Goal: Information Seeking & Learning: Learn about a topic

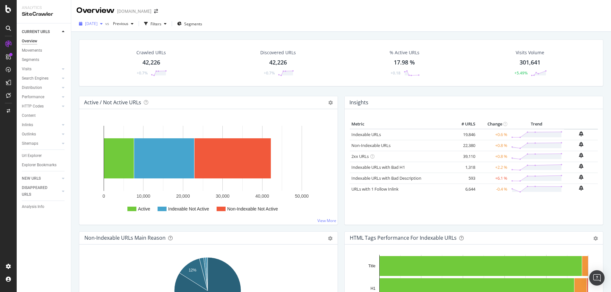
click at [105, 22] on div "button" at bounding box center [101, 24] width 8 height 4
click at [348, 12] on div "Overview davidyurman.com" at bounding box center [340, 8] width 539 height 16
click at [64, 177] on div at bounding box center [63, 178] width 6 height 6
click at [275, 88] on div "Crawled URLs 42,226 +0.7% Discovered URLs 42,226 +0.7% % Active URLs 17.98 % +0…" at bounding box center [341, 67] width 530 height 56
click at [63, 95] on icon at bounding box center [63, 97] width 3 height 4
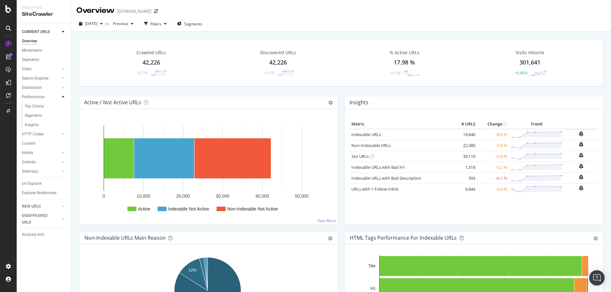
click at [63, 95] on icon at bounding box center [63, 97] width 3 height 4
click at [64, 144] on icon at bounding box center [63, 143] width 3 height 4
click at [65, 88] on div at bounding box center [63, 87] width 6 height 6
click at [56, 126] on div "Internationalization" at bounding box center [42, 125] width 34 height 7
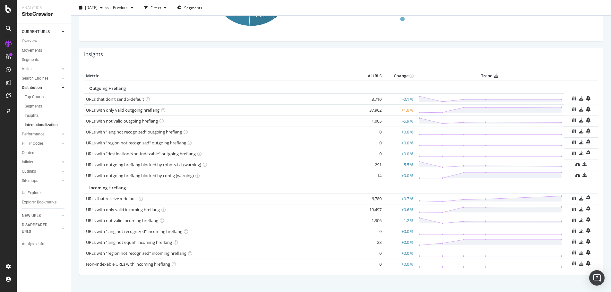
scroll to position [139, 0]
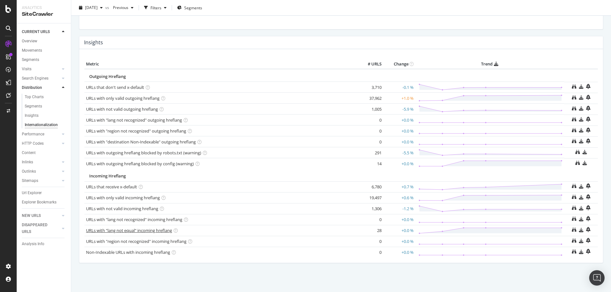
click at [154, 231] on link "URLs with "lang not equal" incoming hreflang" at bounding box center [129, 230] width 86 height 6
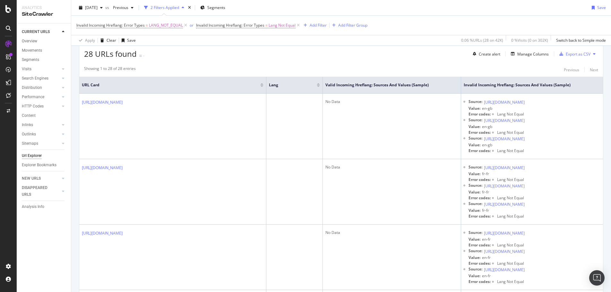
scroll to position [135, 0]
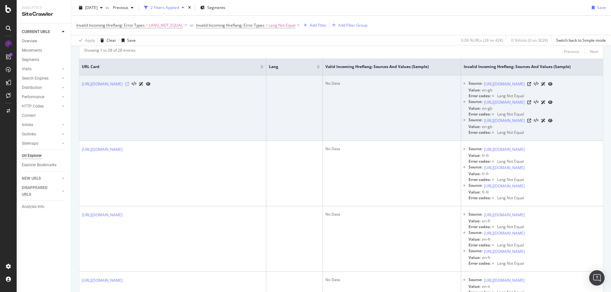
click at [129, 84] on icon at bounding box center [127, 84] width 4 height 4
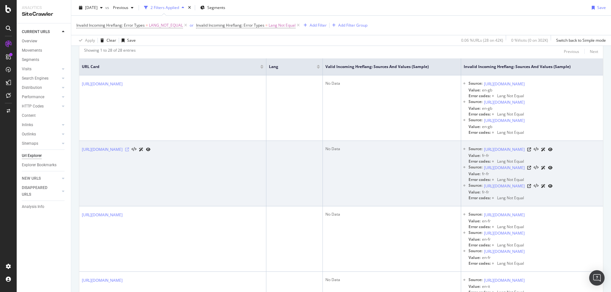
click at [129, 148] on icon at bounding box center [127, 150] width 4 height 4
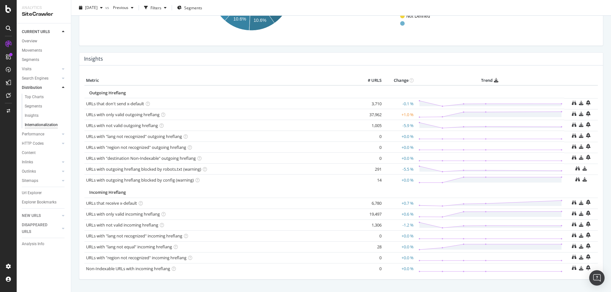
scroll to position [139, 0]
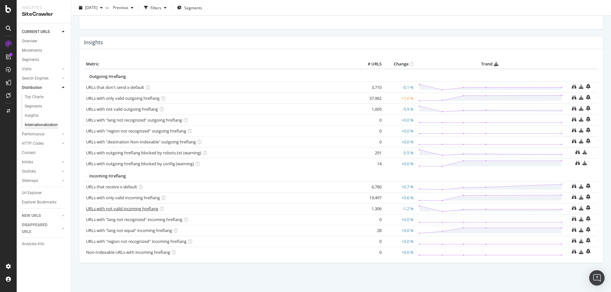
click at [145, 207] on link "URLs with not valid incoming hreflang" at bounding box center [122, 209] width 72 height 6
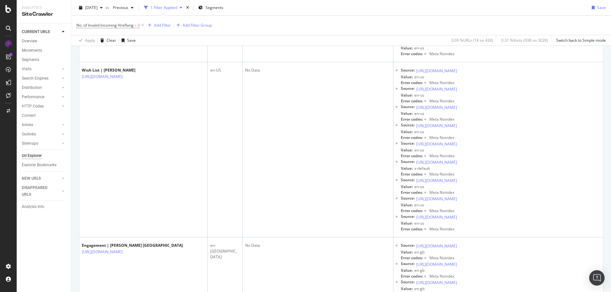
scroll to position [561, 0]
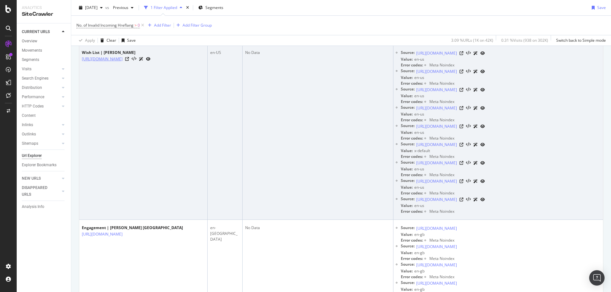
click at [123, 62] on link "https://www.davidyurman.com/my-account/wishlist" at bounding box center [102, 59] width 41 height 6
click at [129, 61] on icon at bounding box center [127, 59] width 4 height 4
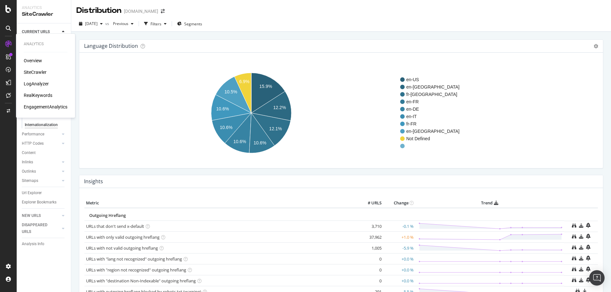
click at [44, 85] on div "LogAnalyzer" at bounding box center [36, 83] width 25 height 6
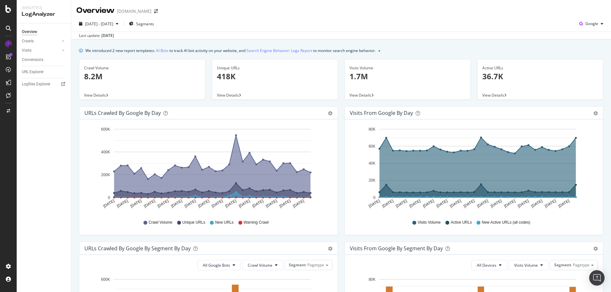
click at [482, 95] on span "View Details" at bounding box center [493, 94] width 22 height 5
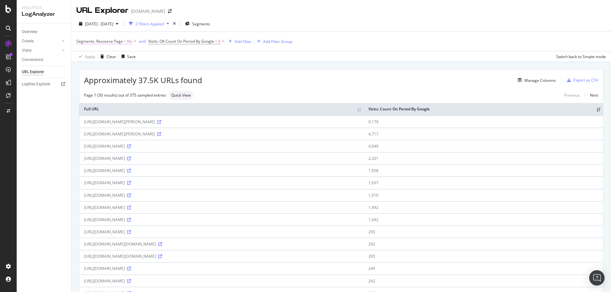
click at [115, 42] on span "Segments: Resource Page" at bounding box center [99, 40] width 47 height 5
click at [90, 57] on icon at bounding box center [89, 57] width 4 height 4
click at [92, 69] on div "Yes" at bounding box center [117, 69] width 69 height 8
click at [148, 70] on div "Apply" at bounding box center [147, 69] width 10 height 5
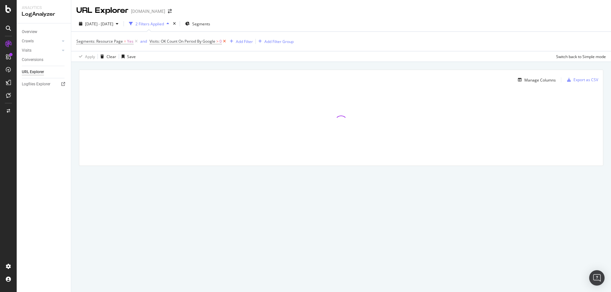
click at [225, 40] on icon at bounding box center [224, 41] width 5 height 6
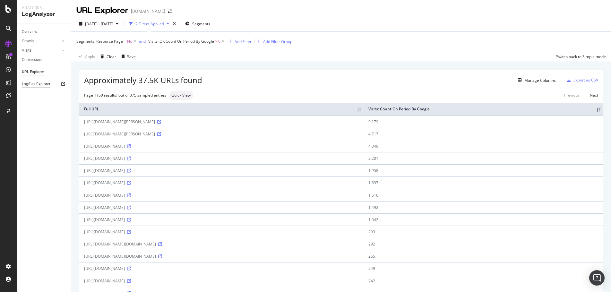
click at [46, 84] on div "Logfiles Explorer" at bounding box center [36, 84] width 29 height 7
click at [63, 51] on icon at bounding box center [63, 50] width 3 height 4
click at [37, 93] on div "Conversions" at bounding box center [32, 94] width 21 height 7
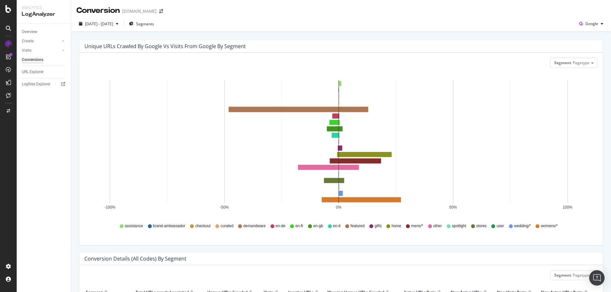
scroll to position [15, 0]
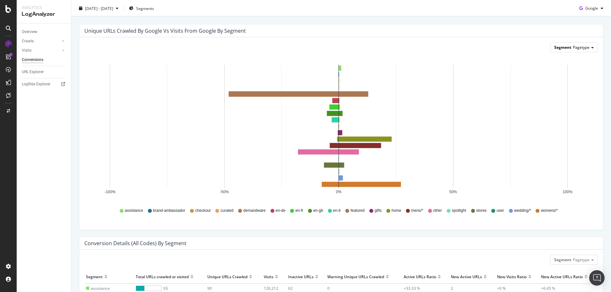
click at [586, 47] on div "Segment Pagetype" at bounding box center [573, 47] width 47 height 9
click at [567, 66] on div "Params" at bounding box center [568, 65] width 51 height 9
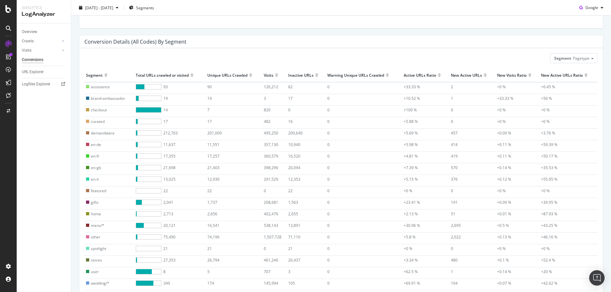
scroll to position [218, 0]
click at [578, 58] on span "Pagetype" at bounding box center [580, 56] width 17 height 5
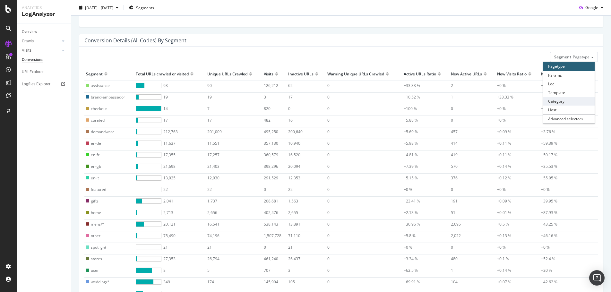
click at [577, 104] on div "Category" at bounding box center [568, 101] width 51 height 9
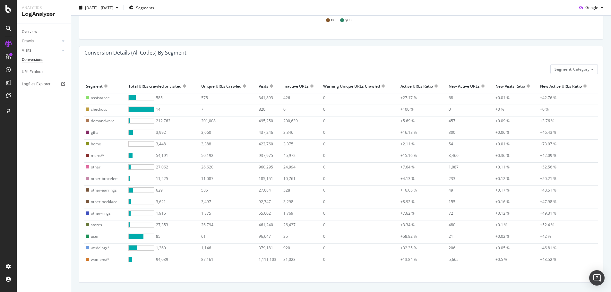
scroll to position [214, 0]
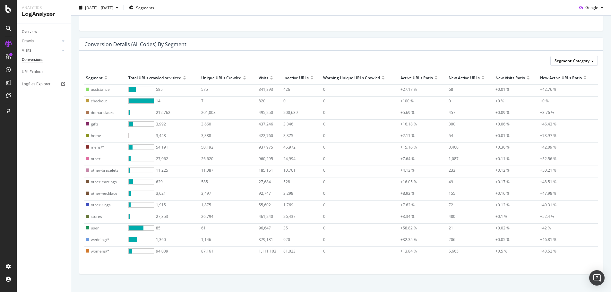
click at [586, 61] on div "Segment Category" at bounding box center [573, 60] width 47 height 9
click at [579, 76] on div "Params" at bounding box center [568, 79] width 51 height 9
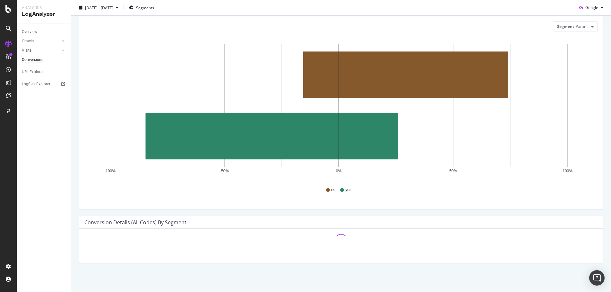
scroll to position [75, 0]
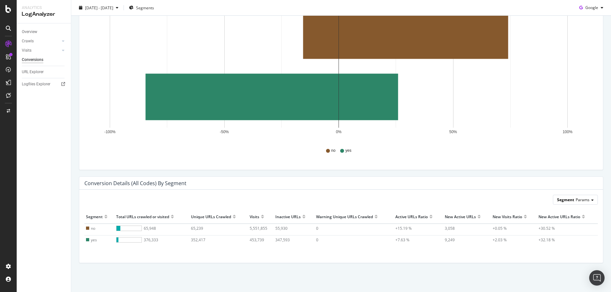
click at [589, 199] on div "Segment Params" at bounding box center [575, 199] width 44 height 9
click at [577, 225] on div "Loc" at bounding box center [568, 226] width 51 height 9
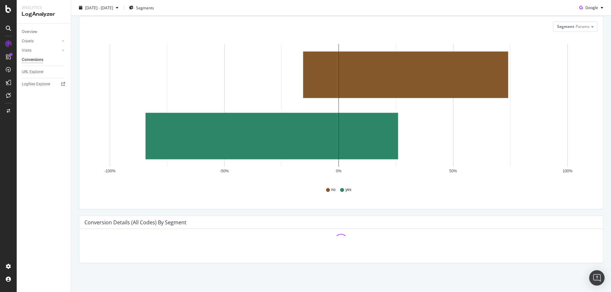
scroll to position [133, 0]
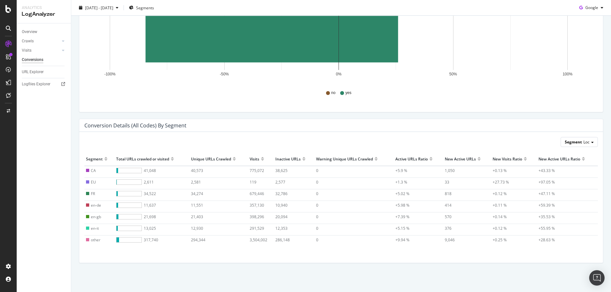
click at [567, 143] on span "Segment" at bounding box center [572, 141] width 17 height 5
click at [566, 177] on div "Template" at bounding box center [568, 177] width 51 height 9
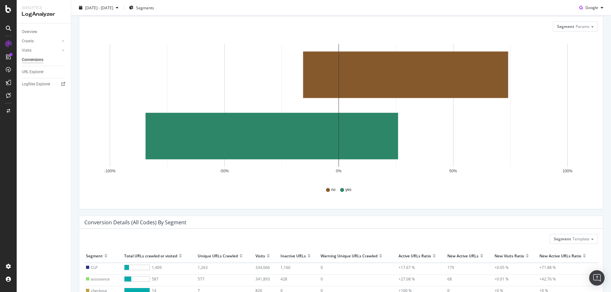
scroll to position [214, 0]
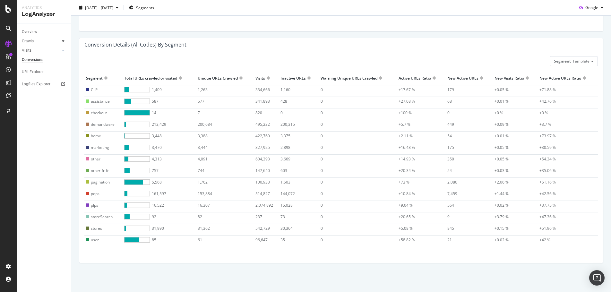
click at [64, 41] on icon at bounding box center [63, 41] width 3 height 4
click at [47, 48] on div "Daily Distribution" at bounding box center [40, 50] width 30 height 7
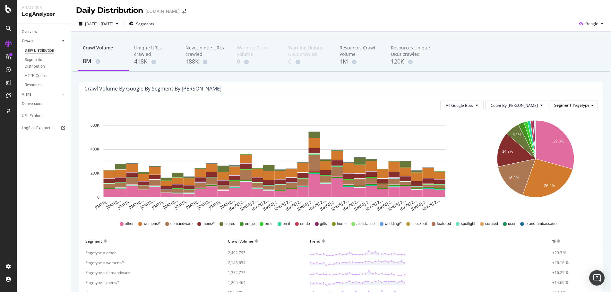
click at [586, 107] on div "Segment Pagetype" at bounding box center [573, 104] width 47 height 9
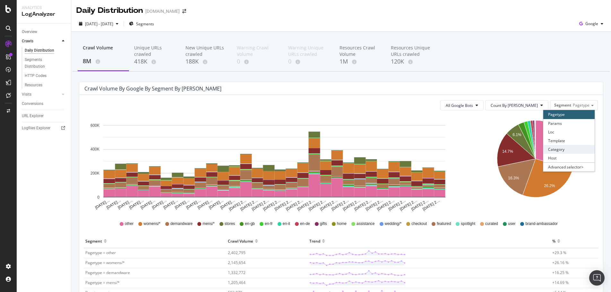
click at [580, 150] on div "Category" at bounding box center [568, 149] width 51 height 9
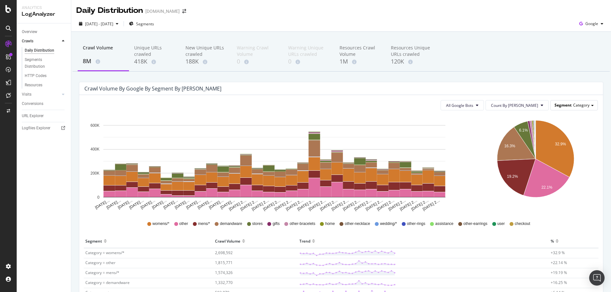
click at [580, 107] on span "Category" at bounding box center [581, 104] width 16 height 5
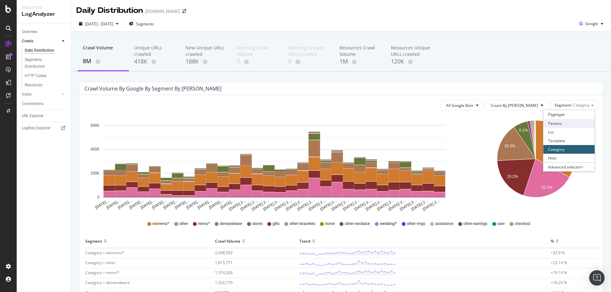
click at [580, 120] on div "Params" at bounding box center [568, 123] width 51 height 9
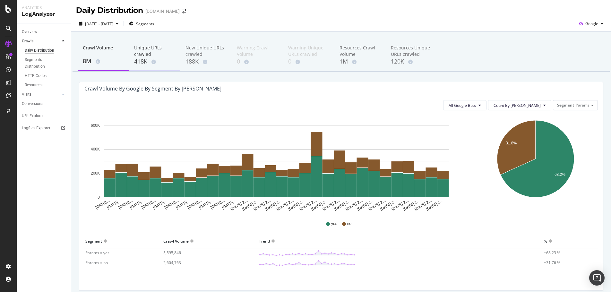
click at [157, 54] on div "Unique URLs crawled" at bounding box center [154, 51] width 41 height 13
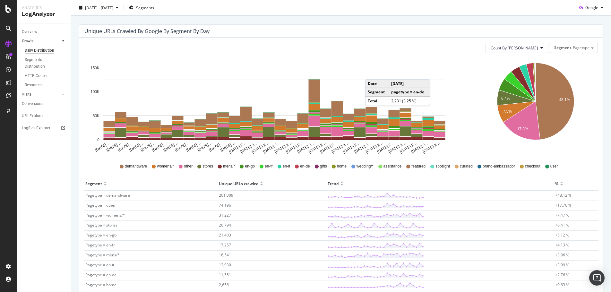
scroll to position [40, 0]
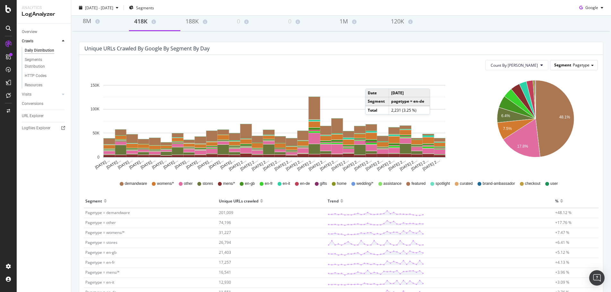
click at [582, 65] on span "Pagetype" at bounding box center [580, 64] width 17 height 5
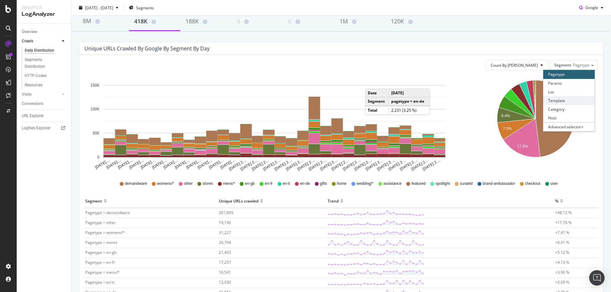
click at [557, 99] on div "Template" at bounding box center [568, 100] width 51 height 9
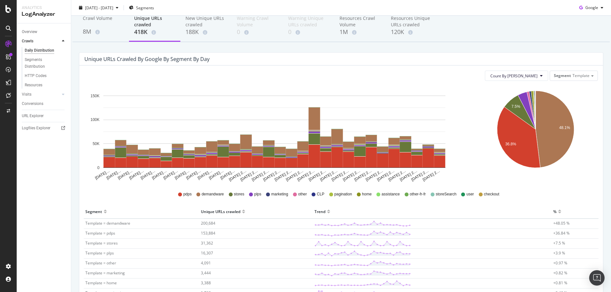
scroll to position [26, 0]
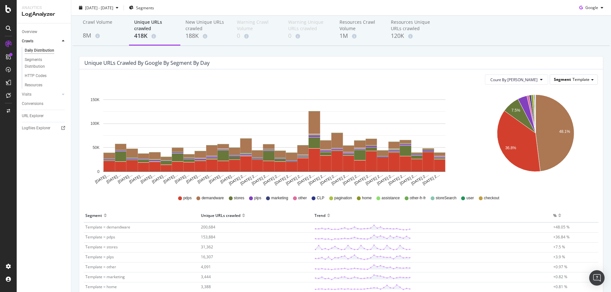
click at [574, 82] on span "Template" at bounding box center [580, 79] width 17 height 5
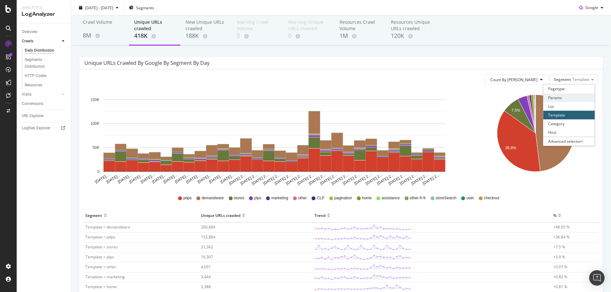
click at [574, 98] on div "Params" at bounding box center [568, 97] width 51 height 9
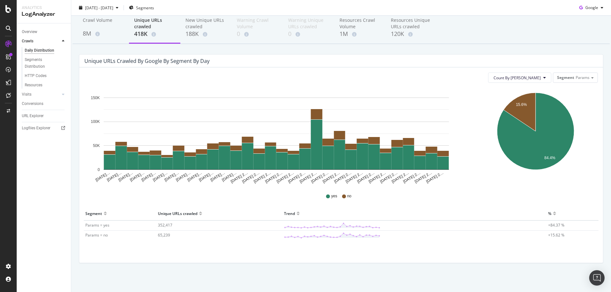
scroll to position [0, 0]
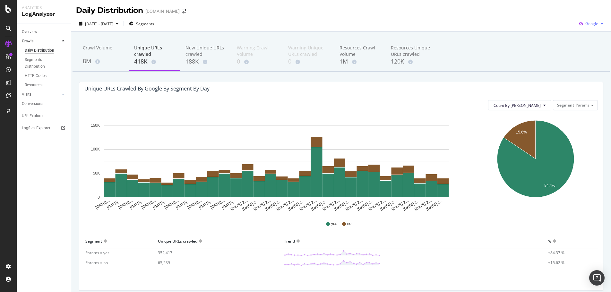
click at [599, 22] on div "button" at bounding box center [602, 24] width 8 height 4
click at [585, 61] on span "OpenAI" at bounding box center [591, 60] width 24 height 6
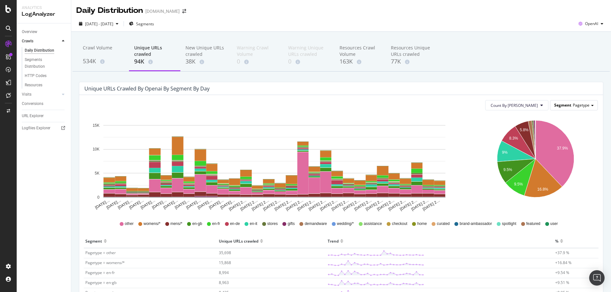
click at [589, 105] on div "Segment Pagetype" at bounding box center [573, 104] width 47 height 9
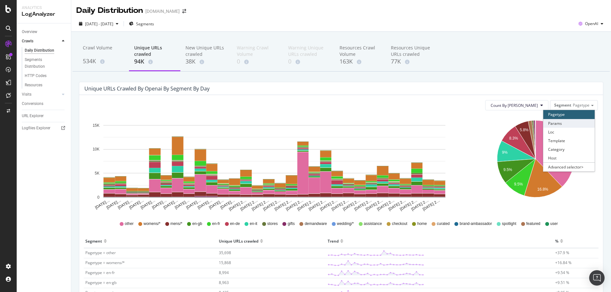
click at [578, 125] on div "Params" at bounding box center [568, 123] width 51 height 9
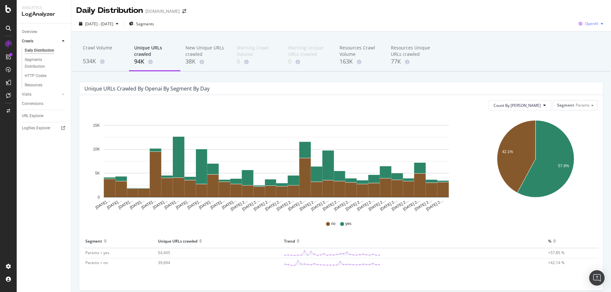
click at [600, 25] on icon "button" at bounding box center [601, 24] width 3 height 4
click at [591, 70] on span "Other AI Bots" at bounding box center [591, 72] width 24 height 6
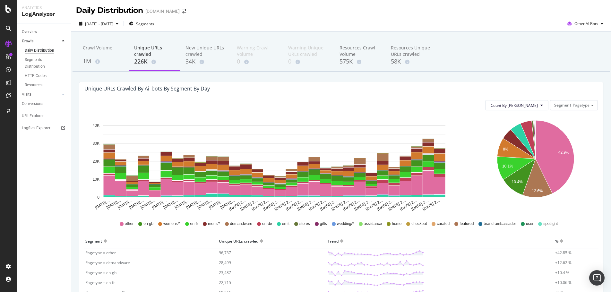
click at [576, 109] on div "Segment Pagetype" at bounding box center [573, 104] width 47 height 9
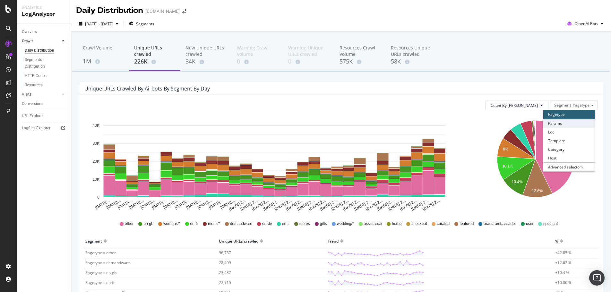
click at [579, 124] on div "Params" at bounding box center [568, 123] width 51 height 9
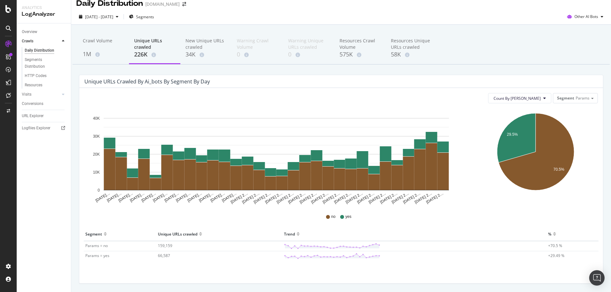
scroll to position [6, 0]
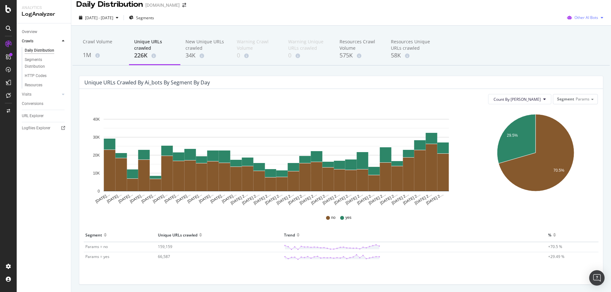
click at [600, 17] on icon "button" at bounding box center [601, 18] width 3 height 4
click at [583, 45] on span "Bing" at bounding box center [587, 42] width 25 height 6
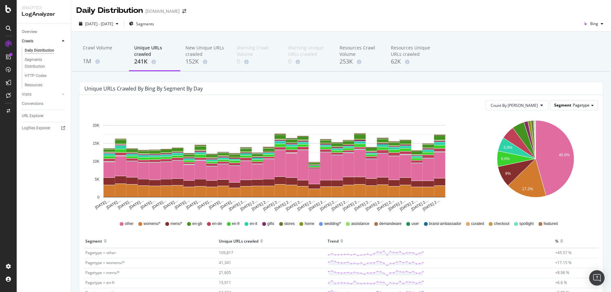
click at [591, 105] on span at bounding box center [592, 105] width 3 height 1
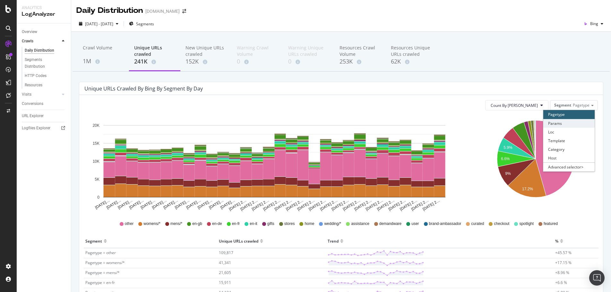
click at [584, 122] on div "Params" at bounding box center [568, 123] width 51 height 9
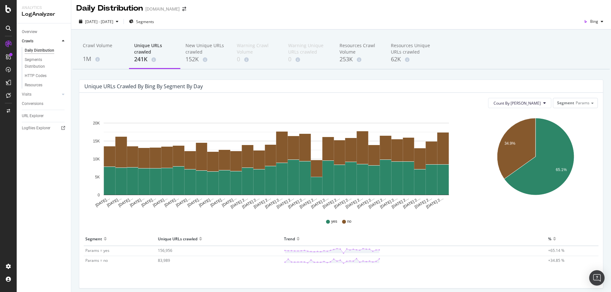
scroll to position [2, 0]
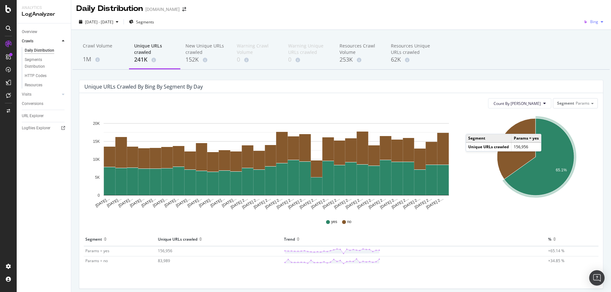
click at [598, 20] on div "button" at bounding box center [602, 22] width 8 height 4
click at [592, 32] on span "Google" at bounding box center [592, 35] width 24 height 6
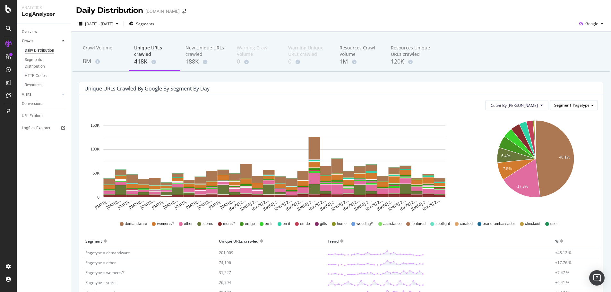
click at [578, 106] on span "Pagetype" at bounding box center [580, 104] width 17 height 5
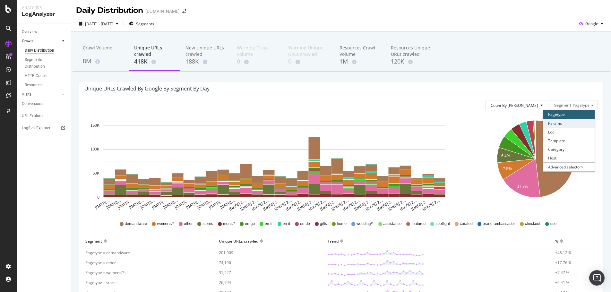
click at [578, 122] on div "Params" at bounding box center [568, 123] width 51 height 9
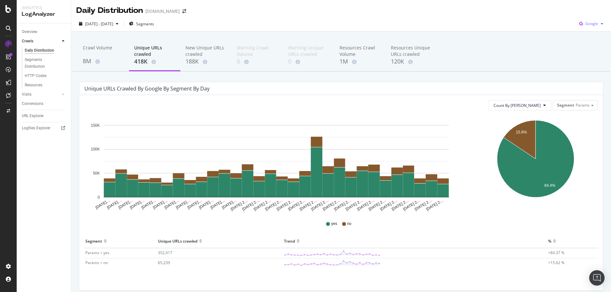
click at [598, 23] on div "button" at bounding box center [602, 24] width 8 height 4
click at [597, 47] on span "Bing" at bounding box center [591, 49] width 24 height 6
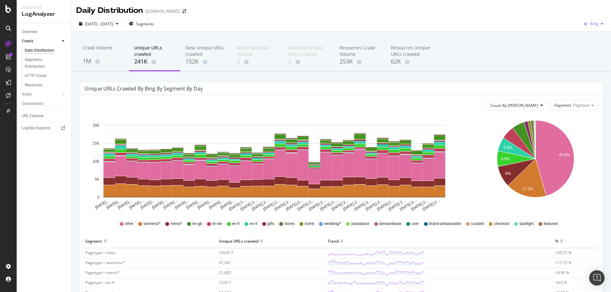
click at [597, 21] on div "Bing" at bounding box center [593, 24] width 25 height 10
click at [595, 57] on div "OpenAI" at bounding box center [586, 59] width 44 height 9
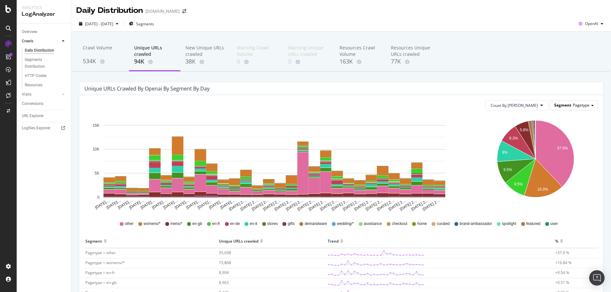
click at [589, 105] on div "Segment Pagetype" at bounding box center [573, 104] width 47 height 9
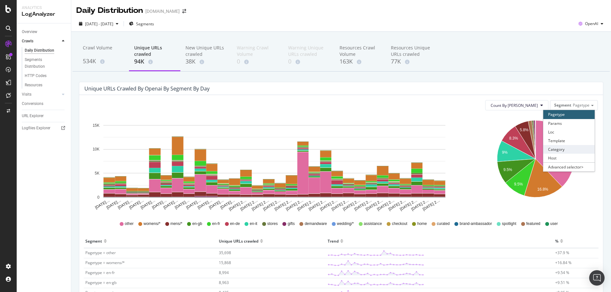
click at [582, 148] on div "Category" at bounding box center [568, 149] width 51 height 9
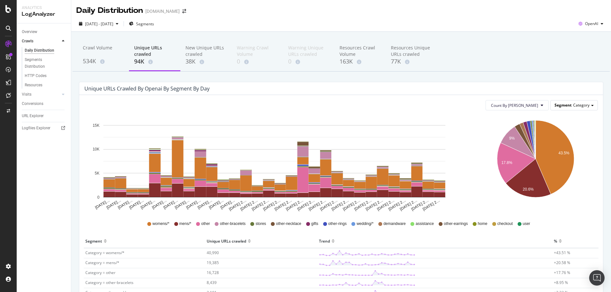
click at [591, 105] on span at bounding box center [592, 105] width 3 height 1
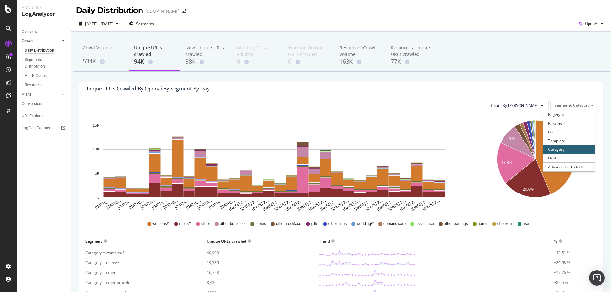
click at [600, 116] on div "Unique URLs crawled by openai by Segment by Day Count By Day Segment Category P…" at bounding box center [341, 254] width 530 height 344
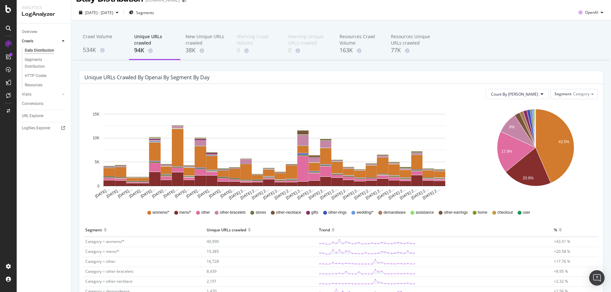
scroll to position [7, 0]
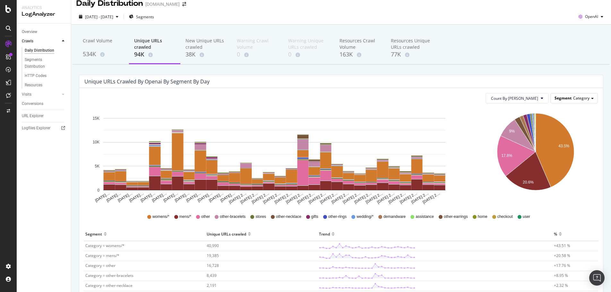
click at [589, 97] on div "Segment Category" at bounding box center [573, 97] width 47 height 9
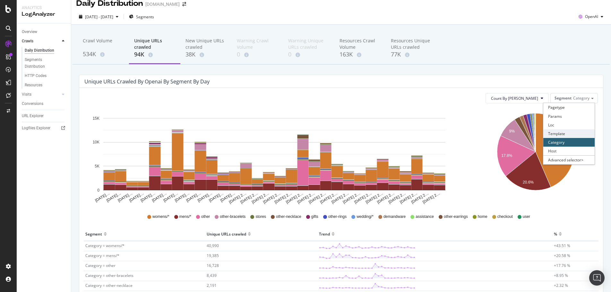
click at [563, 131] on div "Template" at bounding box center [568, 133] width 51 height 9
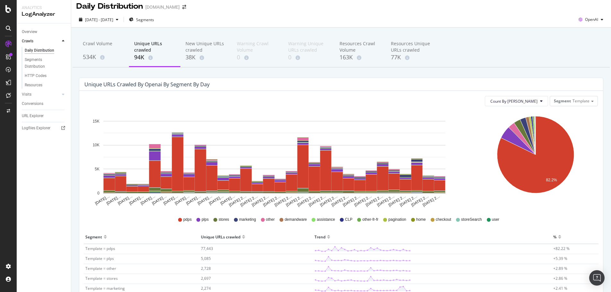
scroll to position [0, 0]
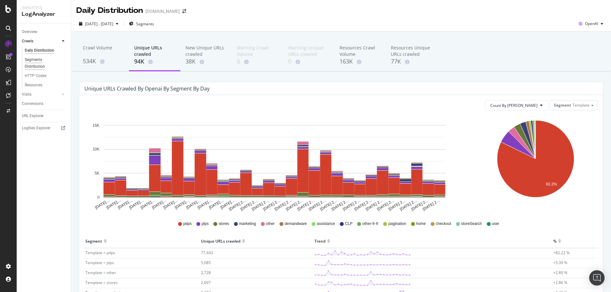
click at [41, 61] on div "Segments Distribution" at bounding box center [43, 62] width 36 height 13
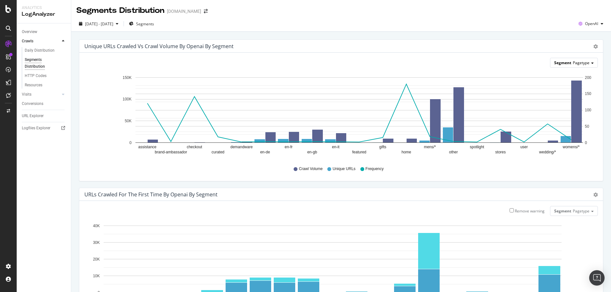
click at [579, 61] on span "Pagetype" at bounding box center [580, 62] width 17 height 5
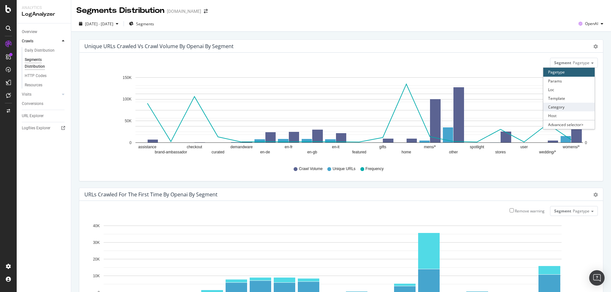
click at [567, 106] on div "Category" at bounding box center [568, 107] width 51 height 9
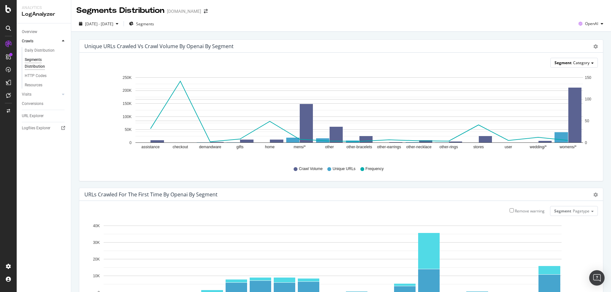
click at [591, 61] on div "Segment Category" at bounding box center [573, 62] width 47 height 9
click at [580, 86] on div "Loc" at bounding box center [568, 89] width 51 height 9
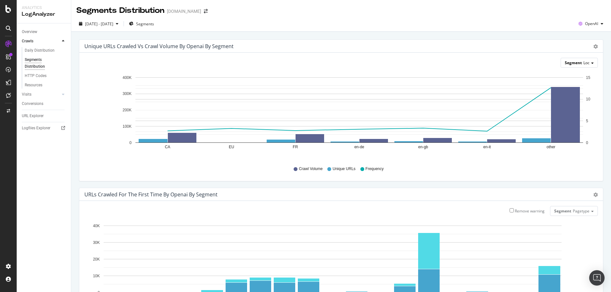
click at [583, 63] on span "Loc" at bounding box center [586, 62] width 6 height 5
click at [573, 97] on div "Template" at bounding box center [568, 98] width 51 height 9
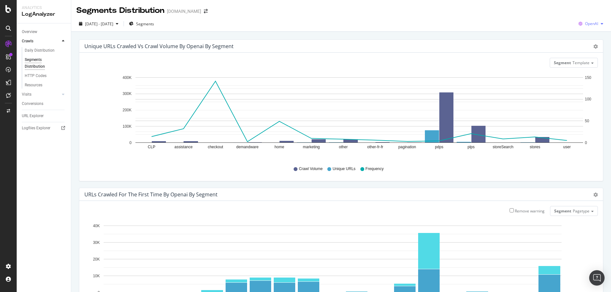
click at [600, 24] on icon "button" at bounding box center [601, 24] width 3 height 4
click at [592, 33] on div "Google" at bounding box center [585, 36] width 44 height 9
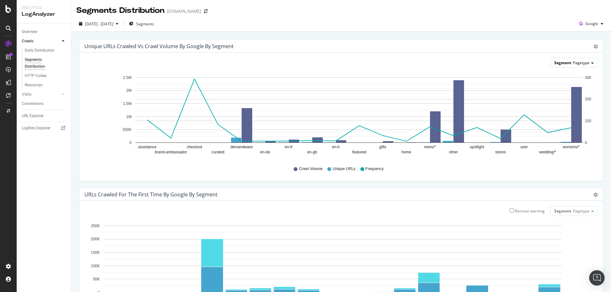
click at [589, 64] on div "Segment Pagetype" at bounding box center [573, 62] width 47 height 9
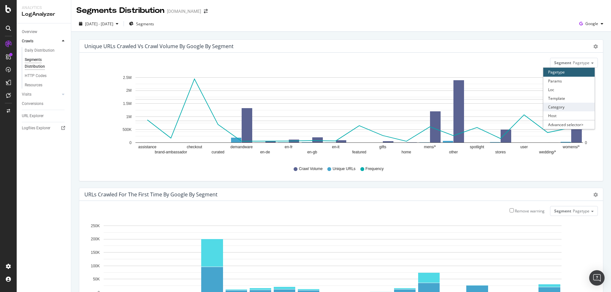
click at [572, 106] on div "Category" at bounding box center [568, 107] width 51 height 9
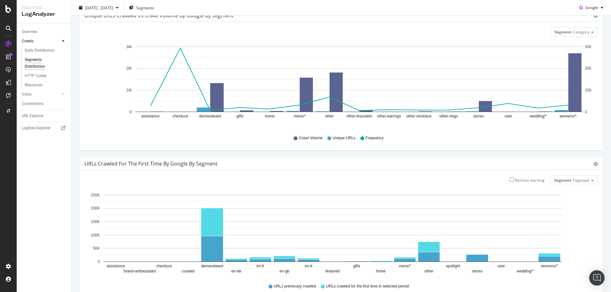
scroll to position [29, 0]
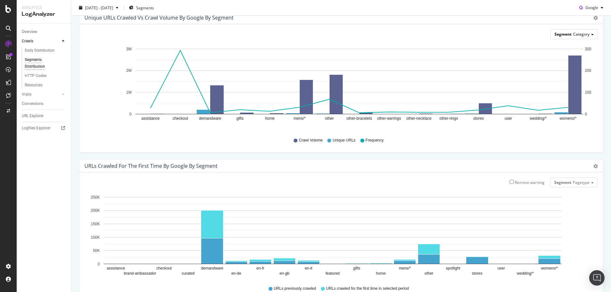
click at [588, 36] on div "Segment Category" at bounding box center [573, 34] width 47 height 9
click at [558, 71] on div "Template" at bounding box center [568, 69] width 51 height 9
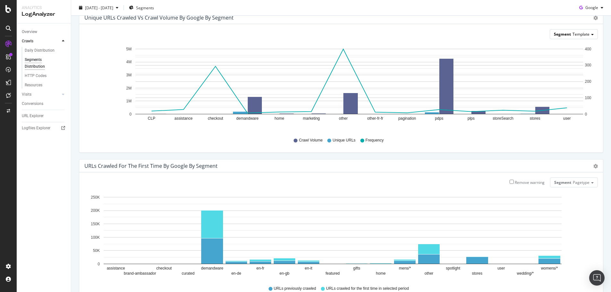
click at [589, 36] on div "Segment Template" at bounding box center [573, 34] width 47 height 9
click at [560, 62] on div "Loc" at bounding box center [568, 61] width 51 height 9
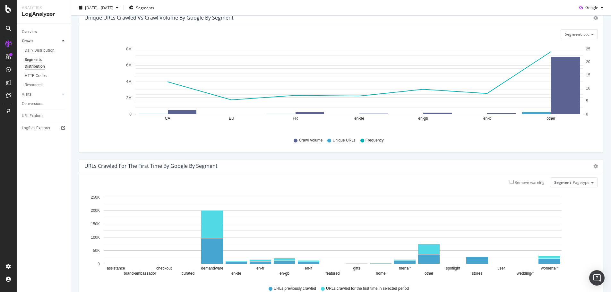
click at [49, 76] on link "HTTP Codes" at bounding box center [46, 75] width 42 height 7
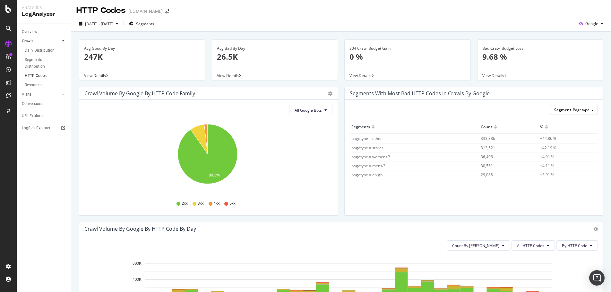
click at [590, 111] on div "Segment Pagetype" at bounding box center [573, 109] width 47 height 9
click at [586, 144] on div "Template" at bounding box center [568, 145] width 51 height 9
click at [313, 115] on button "All Google Bots" at bounding box center [310, 110] width 43 height 10
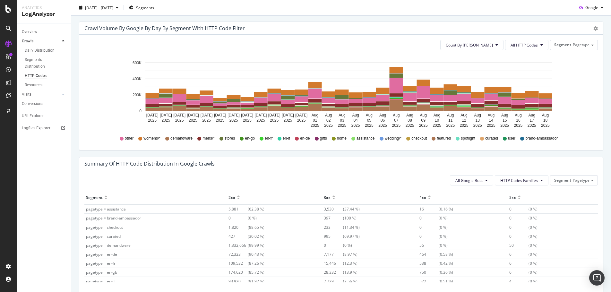
scroll to position [305, 0]
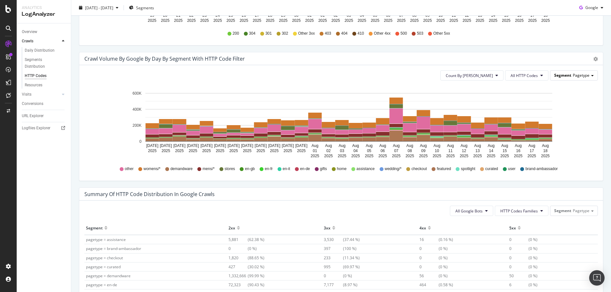
click at [583, 76] on span "Pagetype" at bounding box center [580, 74] width 17 height 5
click at [576, 114] on div "Template" at bounding box center [568, 110] width 51 height 9
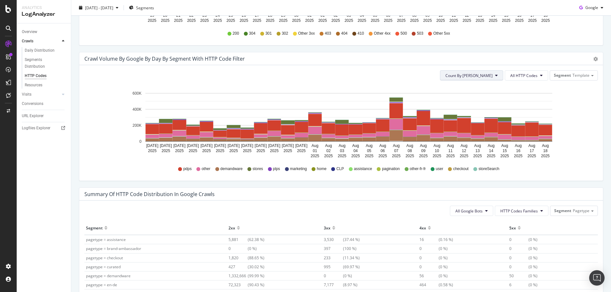
click at [483, 76] on span "Count By Day" at bounding box center [468, 75] width 47 height 5
click at [576, 92] on icon "Jul 20 2025 Jul 21 2025 Jul 22 2025 Jul 23 2025 Jul 24 2025 Jul 25 2025 Jul 26 …" at bounding box center [338, 123] width 508 height 74
click at [539, 74] on button "All HTTP Codes" at bounding box center [525, 75] width 43 height 10
click at [584, 119] on icon "Jul 20 2025 Jul 21 2025 Jul 22 2025 Jul 23 2025 Jul 24 2025 Jul 25 2025 Jul 26 …" at bounding box center [338, 123] width 508 height 74
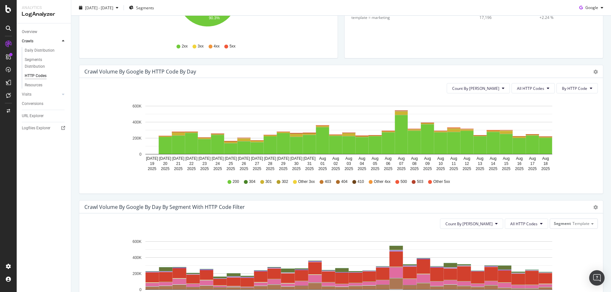
scroll to position [175, 0]
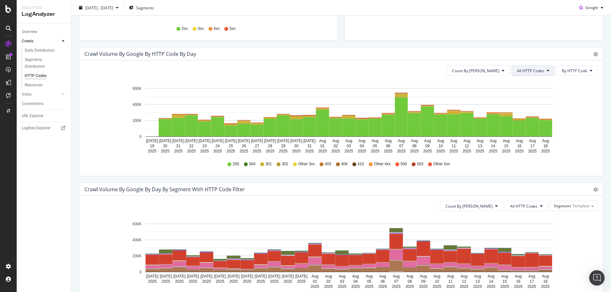
click at [546, 70] on icon at bounding box center [547, 71] width 3 height 4
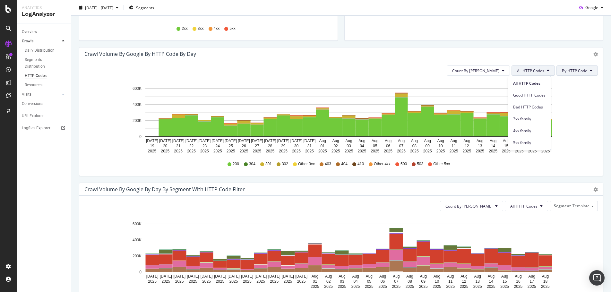
click at [572, 69] on span "By HTTP Code" at bounding box center [574, 70] width 25 height 5
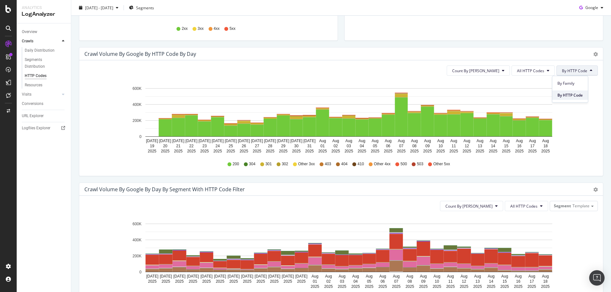
click at [570, 95] on span "By HTTP Code" at bounding box center [569, 95] width 25 height 6
click at [546, 71] on icon at bounding box center [547, 71] width 3 height 4
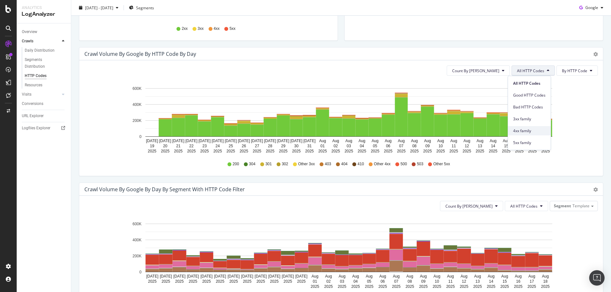
click at [540, 129] on span "4xx family" at bounding box center [529, 131] width 32 height 6
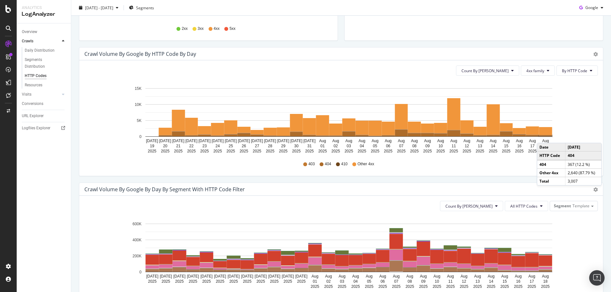
click at [543, 136] on rect "A chart." at bounding box center [545, 135] width 13 height 1
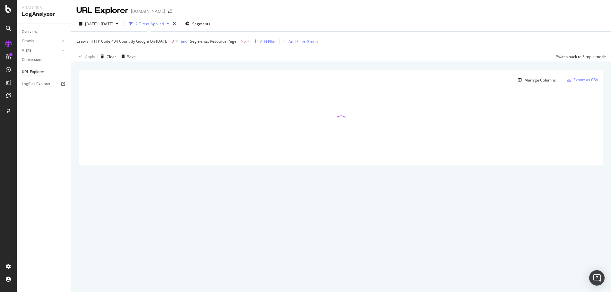
click at [147, 43] on span "Crawls: HTTP Code 404 Count By Google" at bounding box center [112, 40] width 72 height 5
click at [93, 56] on div "404" at bounding box center [119, 56] width 74 height 10
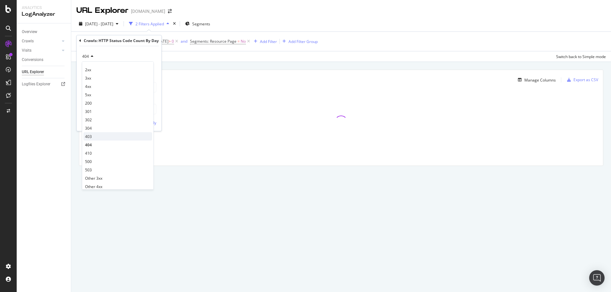
click at [96, 138] on div "403" at bounding box center [117, 136] width 69 height 8
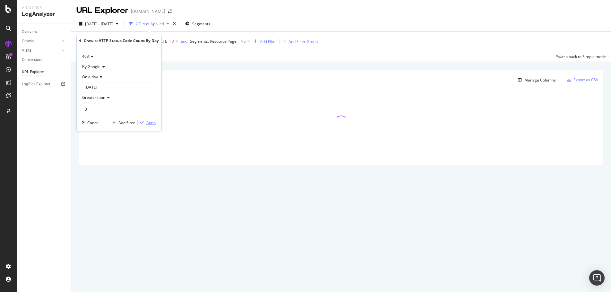
click at [149, 121] on div "Apply" at bounding box center [151, 122] width 10 height 5
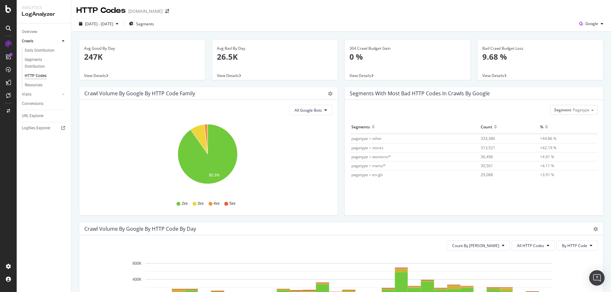
click at [486, 74] on span "View Details" at bounding box center [493, 75] width 22 height 5
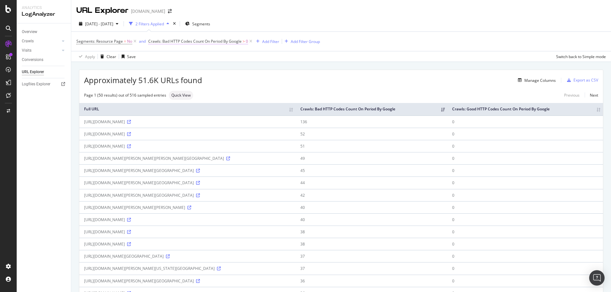
click at [207, 42] on span "Crawls: Bad HTTP Codes Count On Period By Google" at bounding box center [194, 40] width 93 height 5
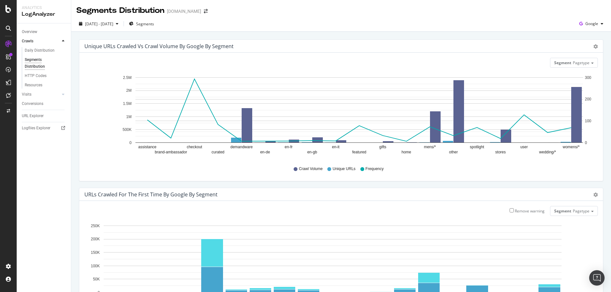
drag, startPoint x: 43, startPoint y: 74, endPoint x: 49, endPoint y: 79, distance: 7.9
click at [43, 74] on div "HTTP Codes" at bounding box center [36, 75] width 22 height 7
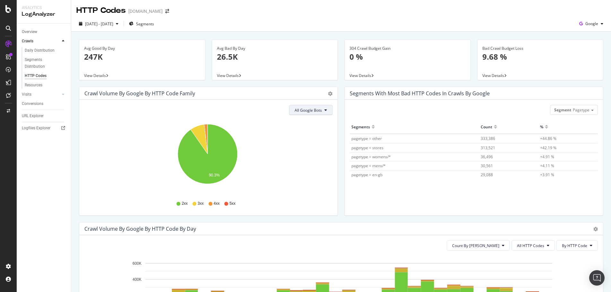
click at [324, 111] on icon at bounding box center [325, 110] width 3 height 4
click at [384, 13] on div "HTTP Codes davidyurman.com" at bounding box center [340, 8] width 539 height 16
click at [589, 24] on span "Google" at bounding box center [591, 23] width 13 height 5
click at [592, 61] on span "OpenAI" at bounding box center [591, 60] width 24 height 6
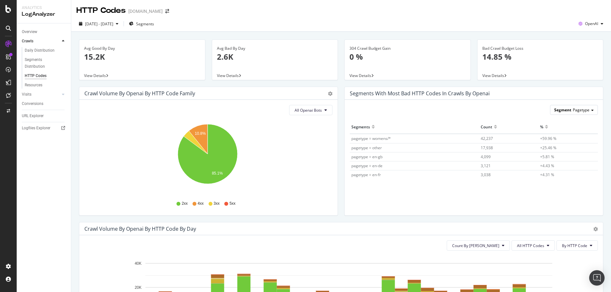
click at [577, 112] on span "Pagetype" at bounding box center [580, 109] width 17 height 5
click at [574, 146] on div "Template" at bounding box center [568, 145] width 51 height 9
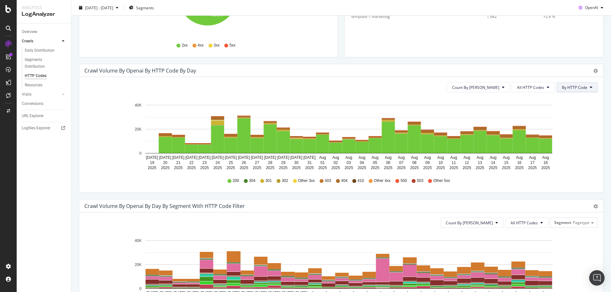
click at [589, 88] on icon at bounding box center [590, 87] width 3 height 4
click at [546, 86] on icon at bounding box center [547, 87] width 3 height 4
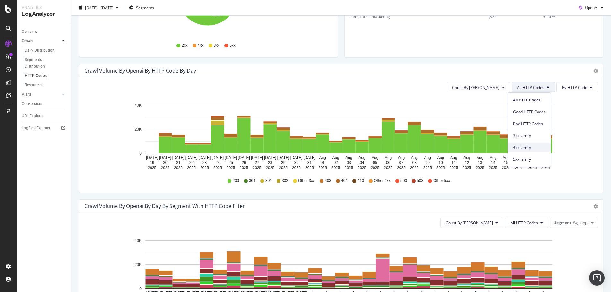
click at [541, 143] on div "4xx family" at bounding box center [529, 147] width 43 height 9
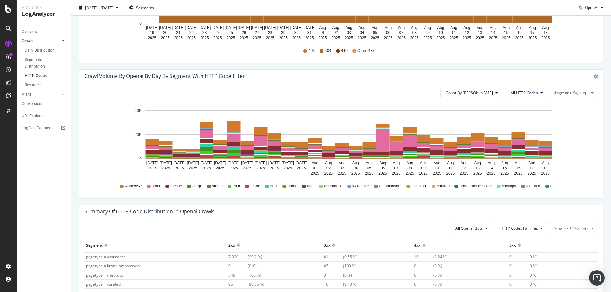
scroll to position [365, 0]
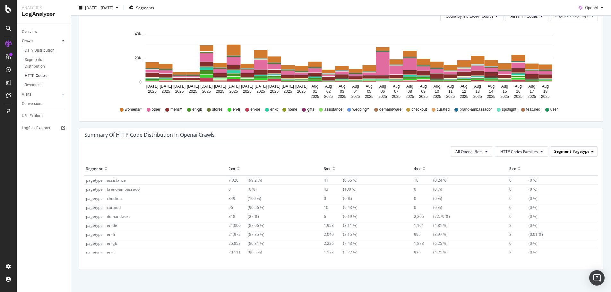
click at [588, 149] on div "Segment Pagetype" at bounding box center [573, 151] width 47 height 9
click at [574, 188] on div "Template" at bounding box center [568, 186] width 51 height 9
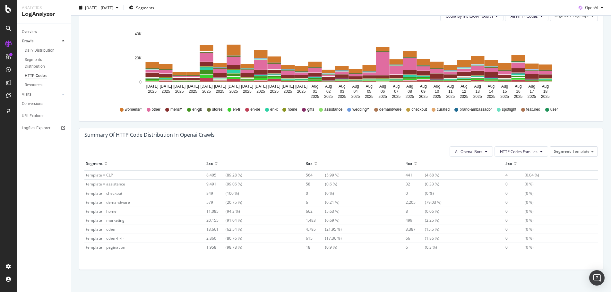
scroll to position [0, 0]
click at [541, 150] on button "HTTP Codes Families" at bounding box center [521, 151] width 54 height 10
click at [583, 134] on div "Summary of HTTP Code Distribution in openai crawls" at bounding box center [340, 134] width 523 height 13
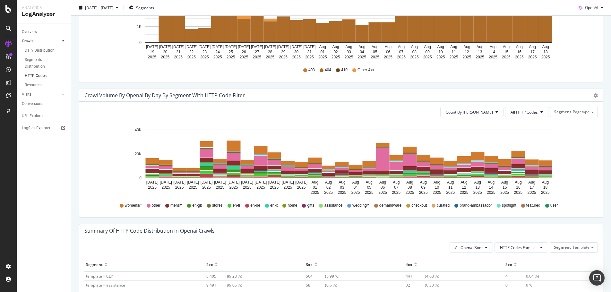
scroll to position [258, 0]
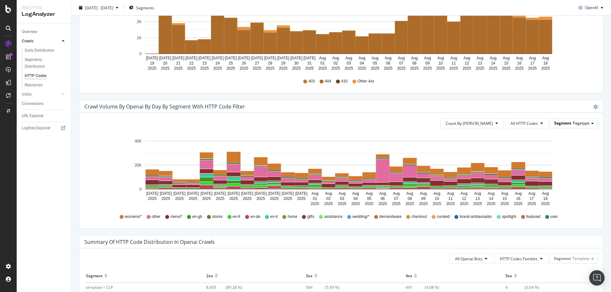
click at [583, 125] on span "Pagetype" at bounding box center [580, 122] width 17 height 5
click at [576, 161] on div "Template" at bounding box center [568, 158] width 51 height 9
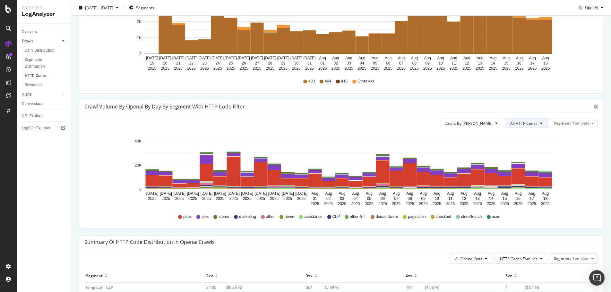
click at [521, 125] on span "All HTTP Codes" at bounding box center [523, 123] width 27 height 5
click at [530, 182] on span "Bad HTTP Codes" at bounding box center [522, 184] width 32 height 6
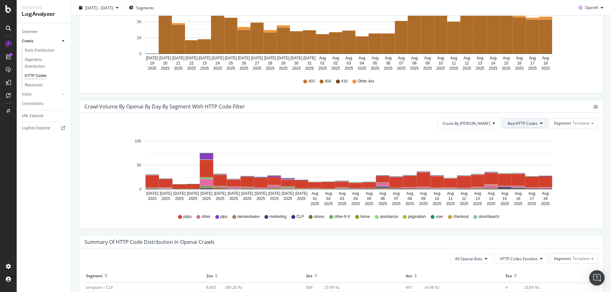
click at [534, 123] on button "Bad HTTP Codes" at bounding box center [525, 123] width 46 height 10
click at [563, 153] on icon "Jul 20 2025 Jul 21 2025 Jul 22 2025 Jul 23 2025 Jul 24 2025 Jul 25 2025 Jul 26 …" at bounding box center [338, 170] width 508 height 74
click at [485, 122] on span "Count By Day" at bounding box center [466, 123] width 47 height 5
click at [568, 151] on icon "Jul 20 2025 Jul 21 2025 Jul 22 2025 Jul 23 2025 Jul 24 2025 Jul 25 2025 Jul 26 …" at bounding box center [338, 170] width 508 height 74
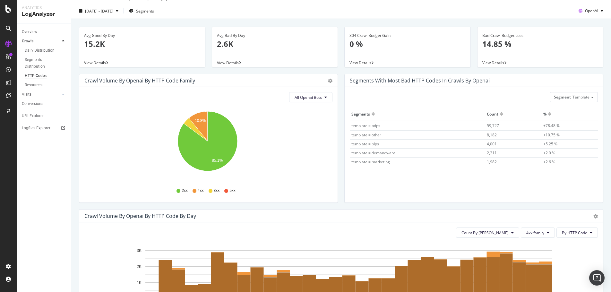
scroll to position [0, 0]
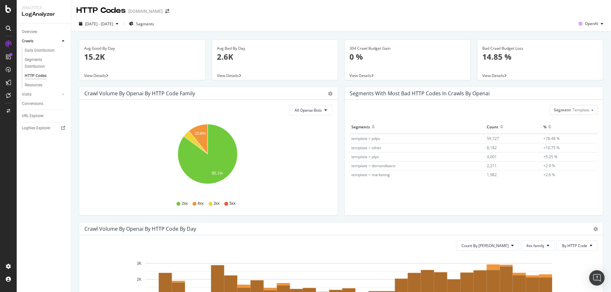
click at [494, 75] on span "View Details" at bounding box center [493, 75] width 22 height 5
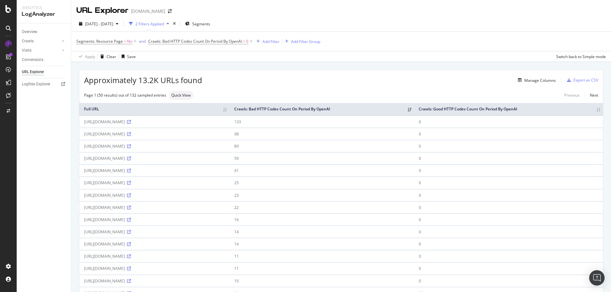
scroll to position [43, 0]
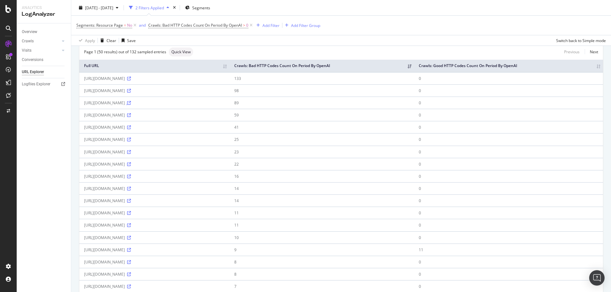
click at [131, 105] on icon at bounding box center [129, 103] width 4 height 4
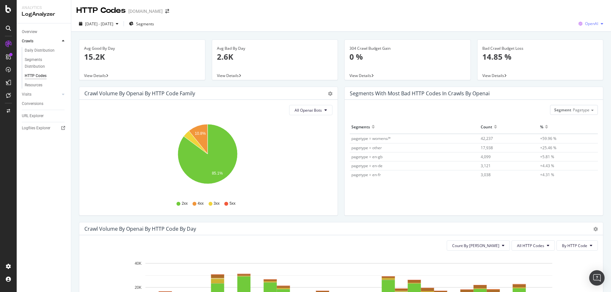
click at [592, 24] on span "OpenAI" at bounding box center [591, 23] width 13 height 5
click at [590, 38] on span "Google" at bounding box center [591, 37] width 24 height 6
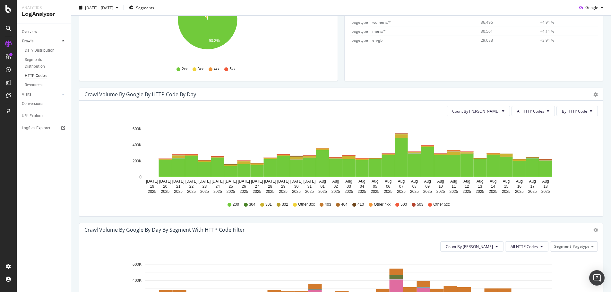
scroll to position [147, 0]
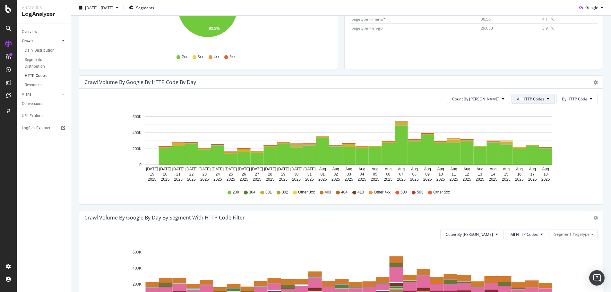
click at [546, 100] on icon at bounding box center [547, 99] width 3 height 4
click at [522, 150] on span "3xx family" at bounding box center [529, 147] width 32 height 6
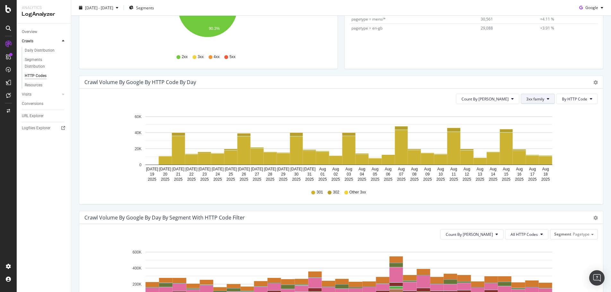
click at [546, 97] on button "3xx family" at bounding box center [538, 99] width 34 height 10
click at [544, 158] on span "4xx family" at bounding box center [537, 159] width 32 height 6
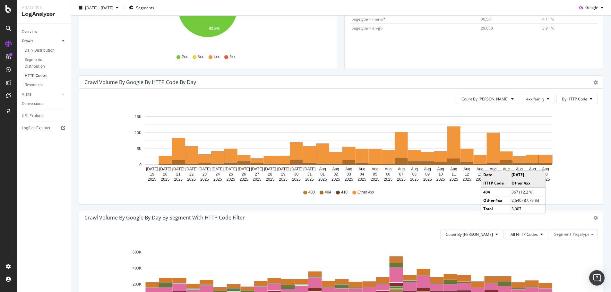
click at [547, 164] on rect "A chart." at bounding box center [545, 159] width 14 height 9
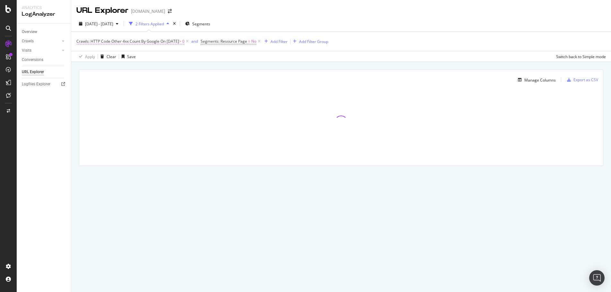
click at [124, 42] on span "Crawls: HTTP Code Other 4xx Count By Google" at bounding box center [117, 40] width 83 height 5
click at [103, 57] on icon at bounding box center [101, 57] width 4 height 4
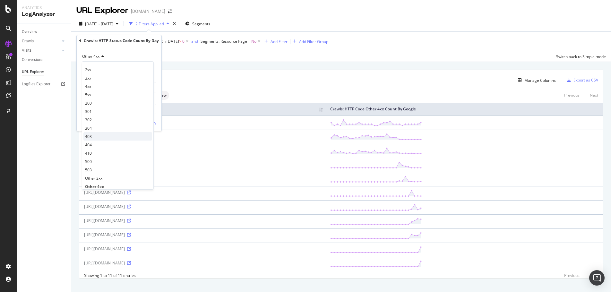
click at [109, 134] on div "403" at bounding box center [117, 136] width 69 height 8
click at [154, 122] on div "Apply" at bounding box center [151, 122] width 10 height 5
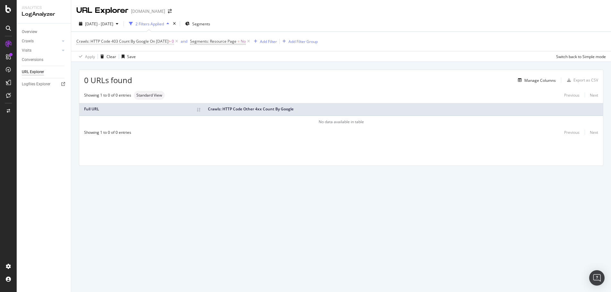
click at [150, 43] on span "On 2025-08-18" at bounding box center [159, 40] width 19 height 5
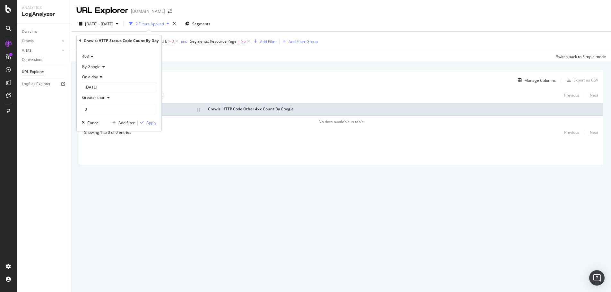
click at [102, 68] on icon at bounding box center [102, 67] width 4 height 4
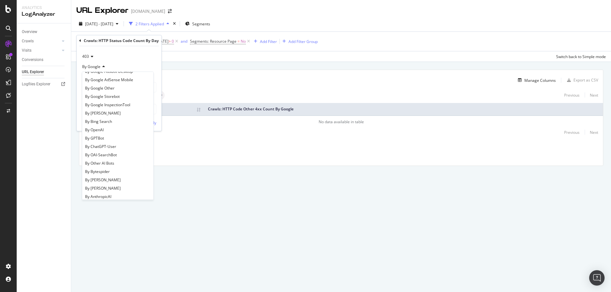
scroll to position [81, 0]
click at [111, 116] on div "By OpenAI" at bounding box center [117, 115] width 69 height 8
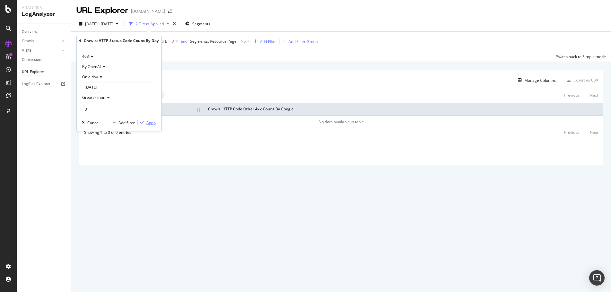
click at [152, 121] on div "Apply" at bounding box center [151, 122] width 10 height 5
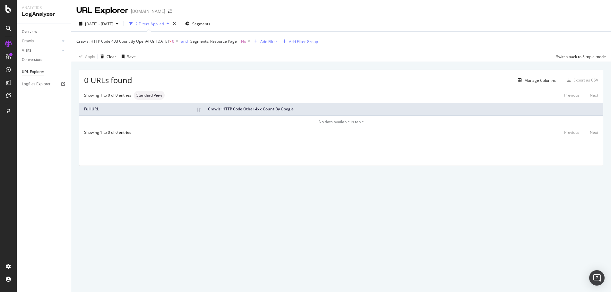
click at [104, 41] on span "Crawls: HTTP Code 403 Count By OpenAI" at bounding box center [112, 40] width 73 height 5
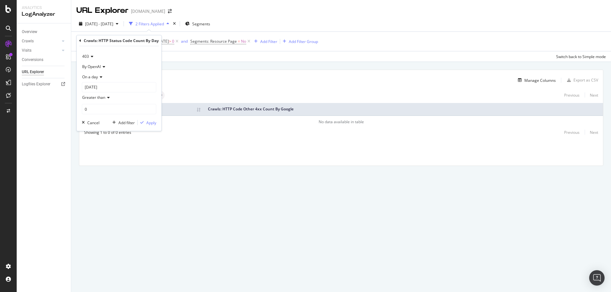
click at [94, 56] on div "403" at bounding box center [119, 56] width 74 height 10
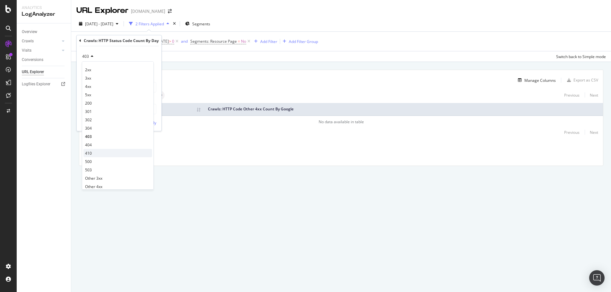
click at [104, 150] on div "410" at bounding box center [117, 153] width 69 height 8
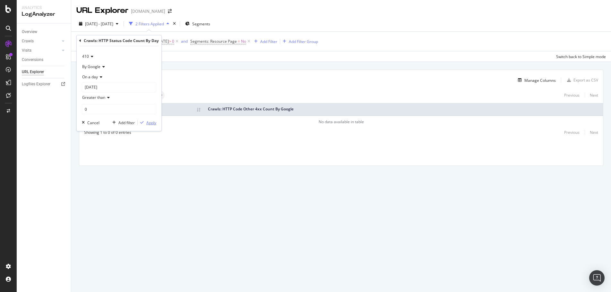
click at [153, 122] on div "Apply" at bounding box center [151, 122] width 10 height 5
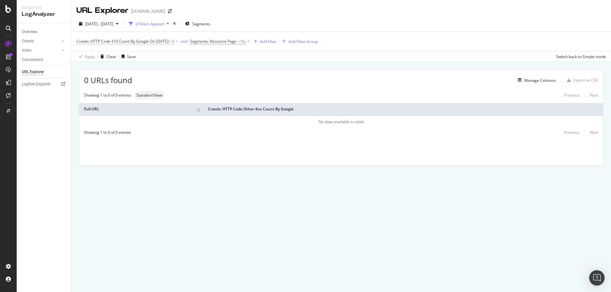
click at [104, 42] on span "Crawls: HTTP Code 410 Count By Google" at bounding box center [112, 40] width 72 height 5
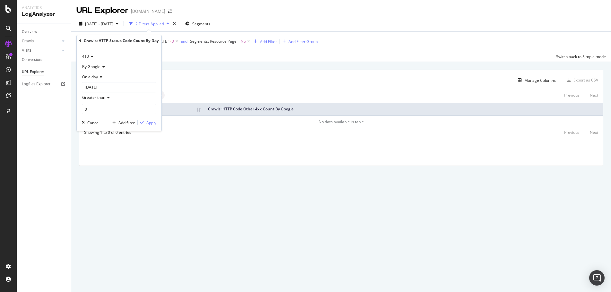
click at [93, 55] on icon at bounding box center [91, 57] width 4 height 4
click at [108, 185] on div "Other 4xx" at bounding box center [117, 186] width 69 height 8
click at [152, 125] on div "Apply" at bounding box center [147, 123] width 19 height 6
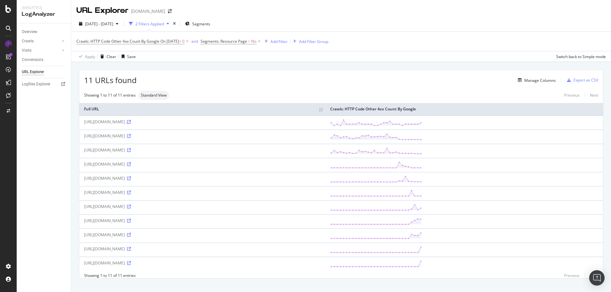
click at [131, 120] on icon at bounding box center [129, 122] width 4 height 4
click at [521, 83] on div "Manage Columns" at bounding box center [535, 80] width 40 height 7
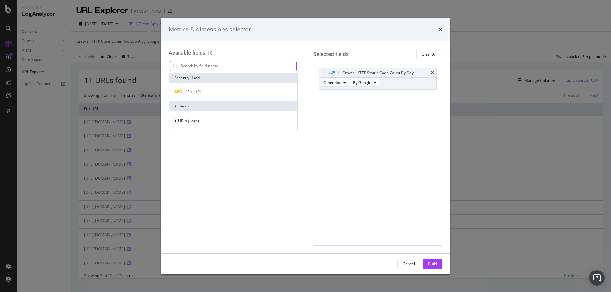
click at [236, 70] on input "modal" at bounding box center [238, 66] width 116 height 10
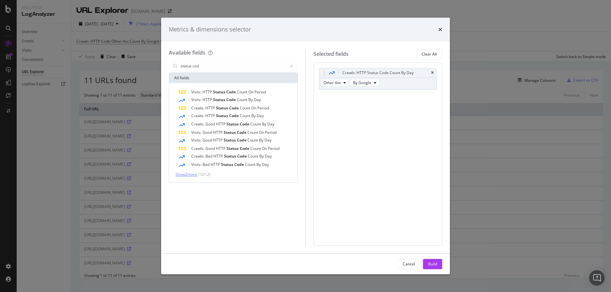
type input "status cod"
click at [191, 172] on span "Show 2 more" at bounding box center [185, 174] width 21 height 5
click at [346, 83] on button "Other 4xx" at bounding box center [334, 83] width 28 height 8
click at [398, 107] on div "Crawls: HTTP Status Code Count By Day Other 4xx By Google You can use this fiel…" at bounding box center [377, 154] width 129 height 183
click at [439, 29] on icon "times" at bounding box center [440, 29] width 4 height 5
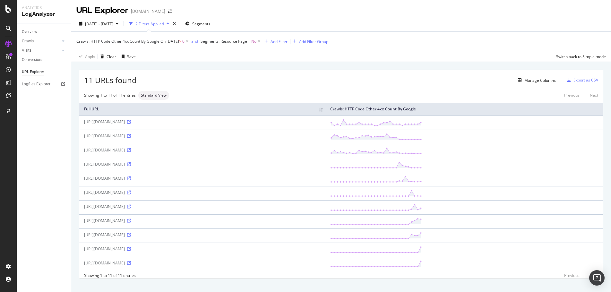
click at [109, 42] on span "Crawls: HTTP Code Other 4xx Count By Google" at bounding box center [117, 40] width 83 height 5
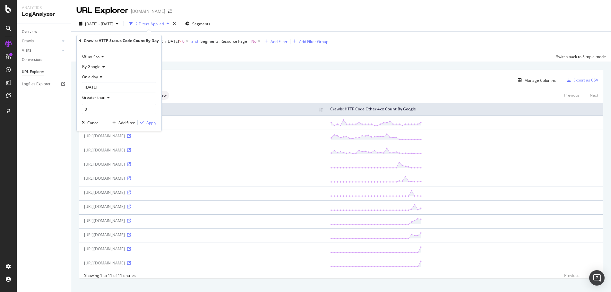
click at [104, 57] on icon at bounding box center [101, 57] width 4 height 4
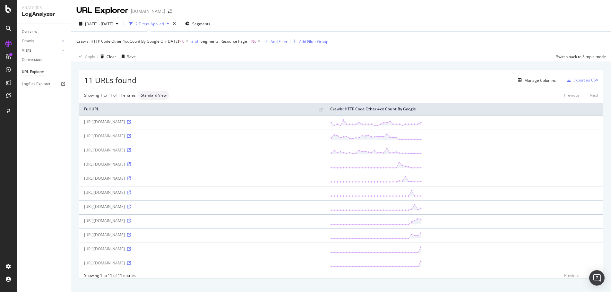
click at [262, 72] on div "11 URLs found Manage Columns Export as CSV" at bounding box center [340, 78] width 523 height 16
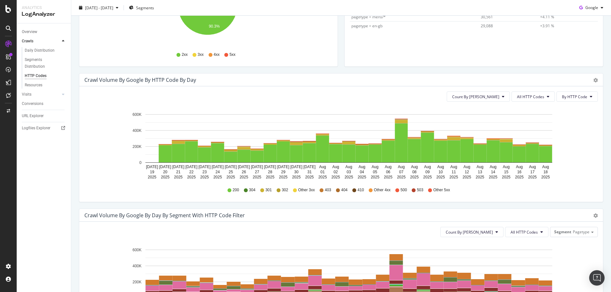
scroll to position [152, 0]
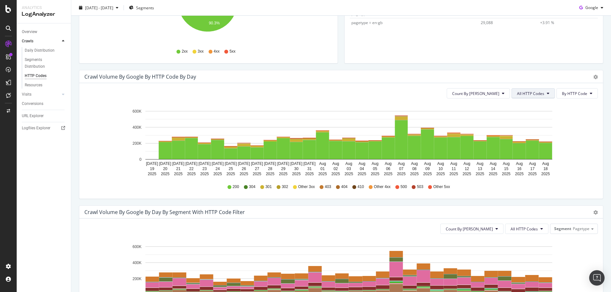
click at [527, 93] on span "All HTTP Codes" at bounding box center [530, 93] width 27 height 5
click at [589, 93] on icon at bounding box center [590, 93] width 3 height 4
click at [603, 111] on div "Avg Good By Day 247K View Details Avg Bad By Day 26.5K View Details 304 Crawl B…" at bounding box center [340, 195] width 539 height 631
click at [541, 94] on button "All HTTP Codes" at bounding box center [532, 93] width 43 height 10
click at [543, 152] on span "4xx family" at bounding box center [529, 154] width 32 height 6
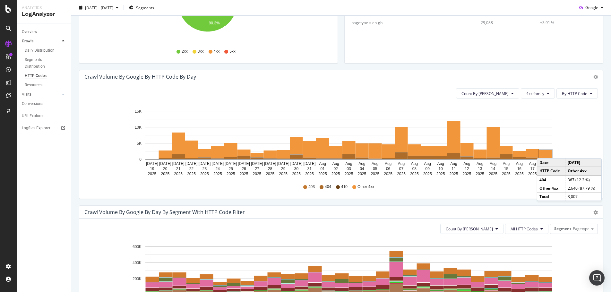
click at [543, 152] on rect "A chart." at bounding box center [545, 154] width 13 height 8
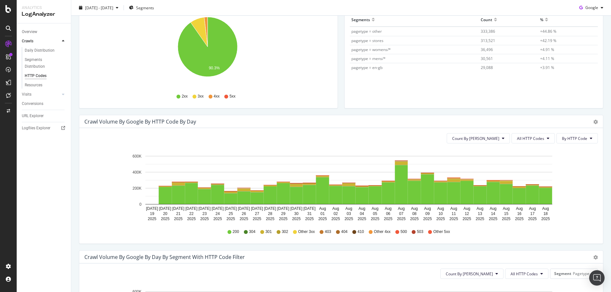
scroll to position [131, 0]
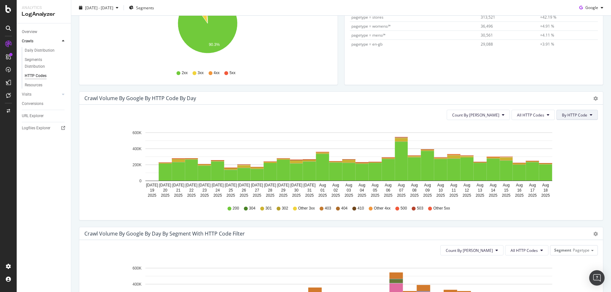
click at [575, 113] on span "By HTTP Code" at bounding box center [574, 114] width 25 height 5
click at [538, 114] on span "All HTTP Codes" at bounding box center [530, 114] width 27 height 5
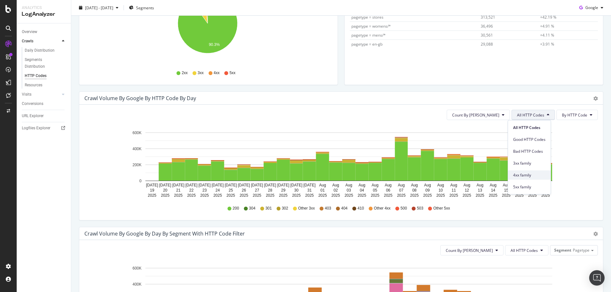
click at [532, 171] on div "4xx family" at bounding box center [529, 174] width 43 height 9
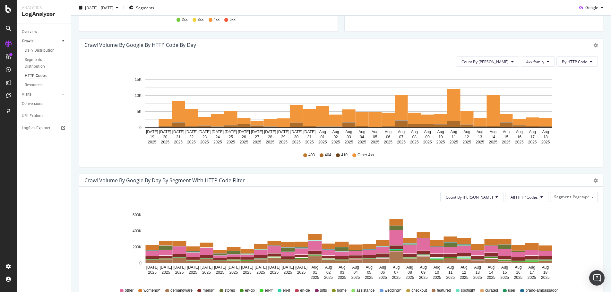
scroll to position [209, 0]
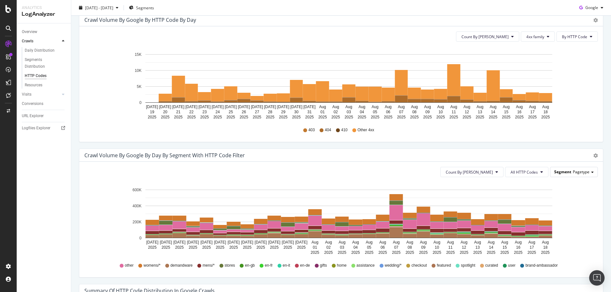
click at [582, 176] on div "Segment Pagetype" at bounding box center [573, 171] width 47 height 9
click at [570, 206] on div "Template" at bounding box center [568, 207] width 51 height 9
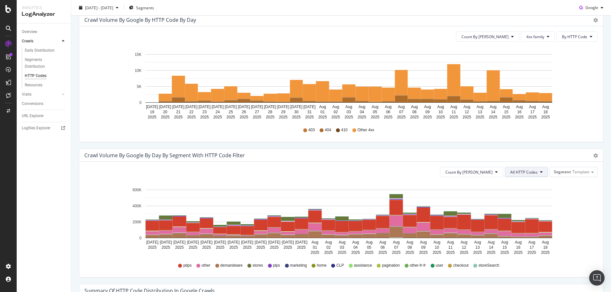
click at [527, 172] on span "All HTTP Codes" at bounding box center [523, 171] width 27 height 5
click at [520, 230] on span "Bad HTTP Codes" at bounding box center [522, 232] width 32 height 6
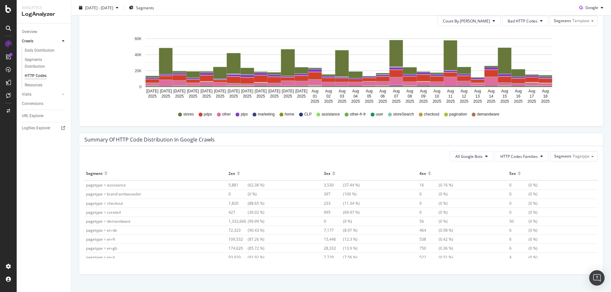
scroll to position [371, 0]
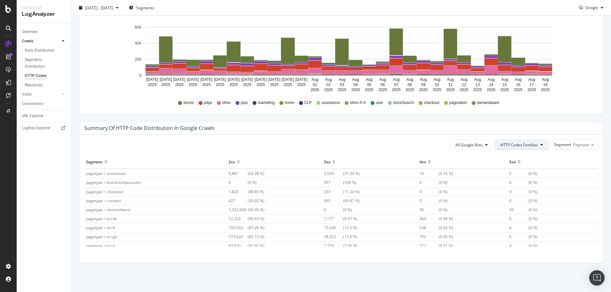
click at [540, 143] on icon at bounding box center [541, 145] width 3 height 4
click at [518, 192] on span "4xx Family" at bounding box center [515, 193] width 38 height 6
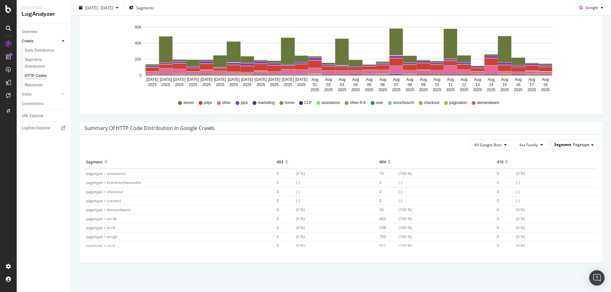
click at [572, 144] on span "Pagetype" at bounding box center [580, 144] width 17 height 5
click at [571, 181] on div "Template" at bounding box center [568, 180] width 51 height 9
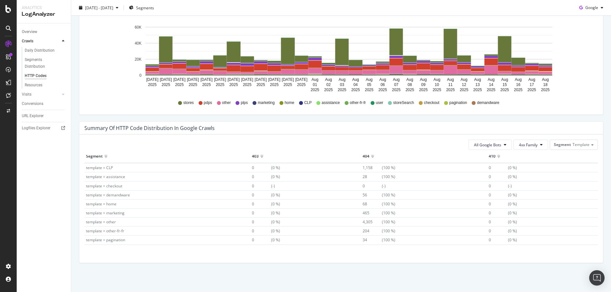
scroll to position [0, 0]
click at [540, 146] on icon at bounding box center [541, 145] width 3 height 4
click at [537, 157] on span "HTTP Codes Families" at bounding box center [533, 158] width 38 height 6
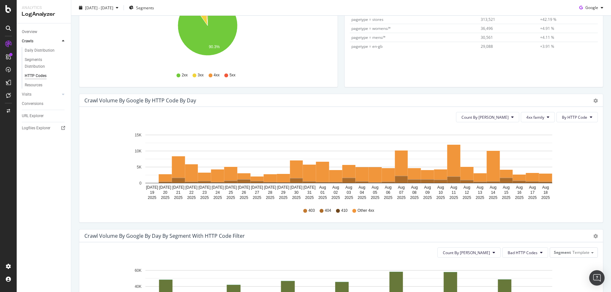
scroll to position [107, 0]
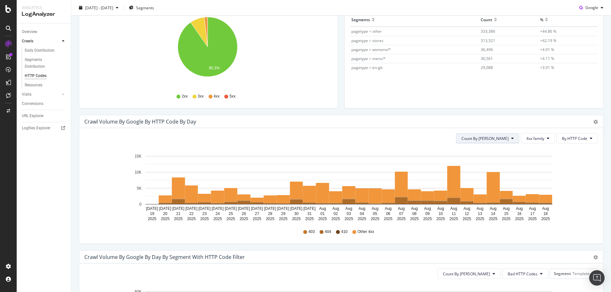
click at [493, 141] on button "Count By Day" at bounding box center [487, 138] width 63 height 10
click at [521, 167] on div "Cumulated (all codes)" at bounding box center [504, 162] width 59 height 9
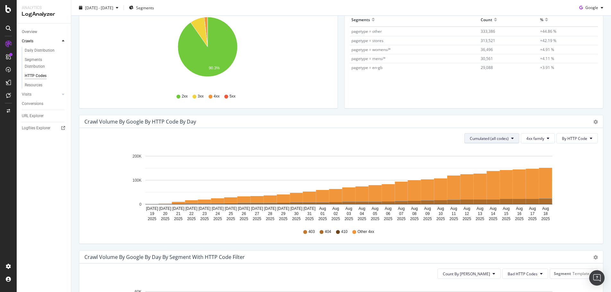
click at [507, 141] on button "Cumulated (all codes)" at bounding box center [491, 138] width 55 height 10
click at [493, 149] on span "Count By Day" at bounding box center [489, 151] width 47 height 6
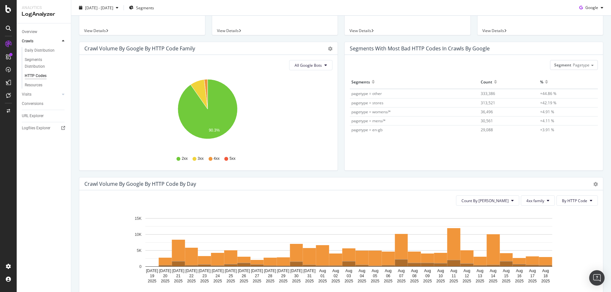
scroll to position [33, 0]
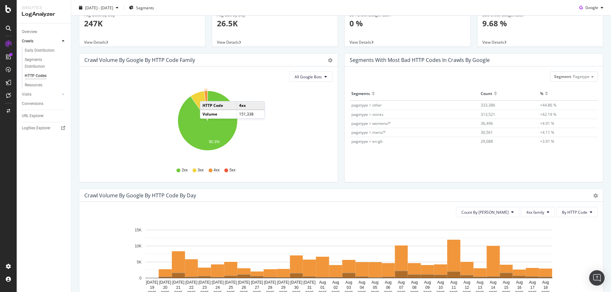
click at [206, 95] on icon "A chart." at bounding box center [206, 106] width 4 height 30
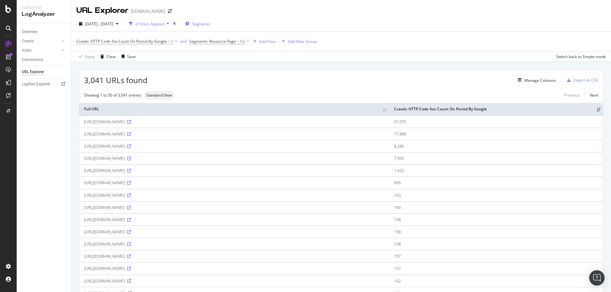
click at [210, 26] on span "Segments" at bounding box center [201, 23] width 18 height 5
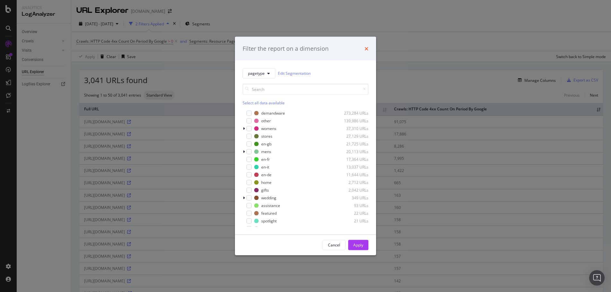
click at [367, 49] on icon "times" at bounding box center [366, 48] width 4 height 5
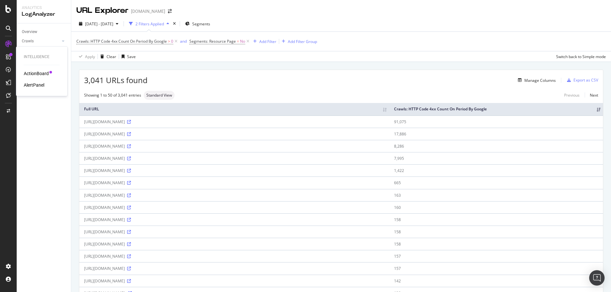
click at [44, 85] on div "AlertPanel" at bounding box center [34, 85] width 21 height 6
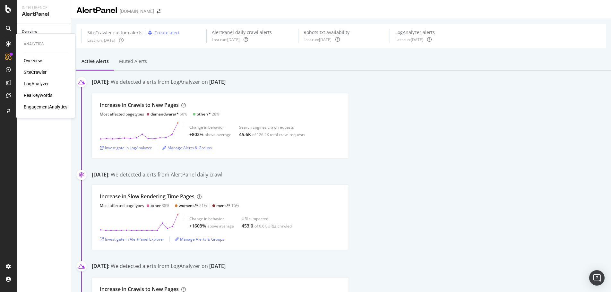
click at [40, 71] on div "SiteCrawler" at bounding box center [35, 72] width 23 height 6
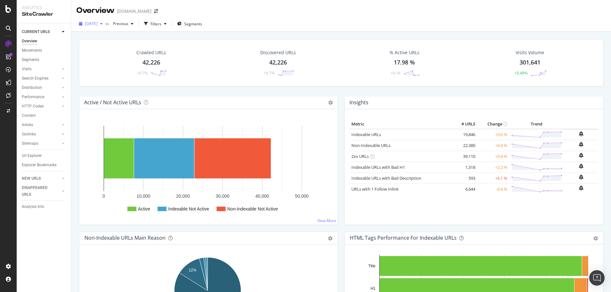
click at [103, 25] on icon "button" at bounding box center [101, 24] width 3 height 4
click at [252, 30] on div "2025 Aug. 19th vs Previous Filters Segments" at bounding box center [340, 25] width 539 height 13
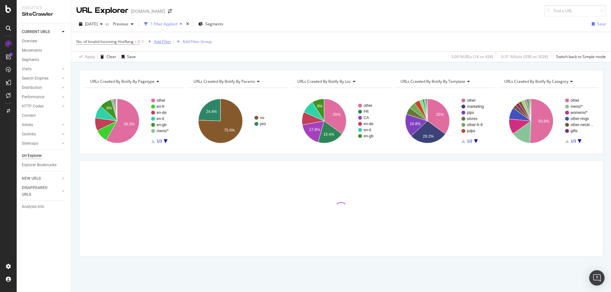
click at [166, 42] on div "Add Filter" at bounding box center [162, 41] width 17 height 5
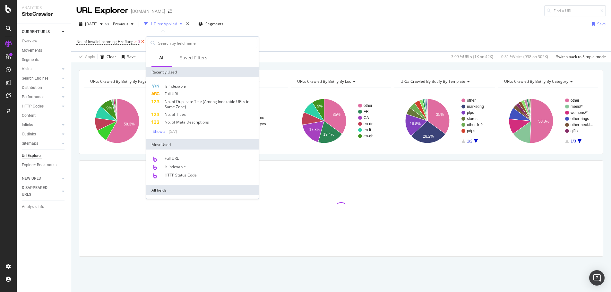
click at [143, 41] on icon at bounding box center [142, 41] width 5 height 6
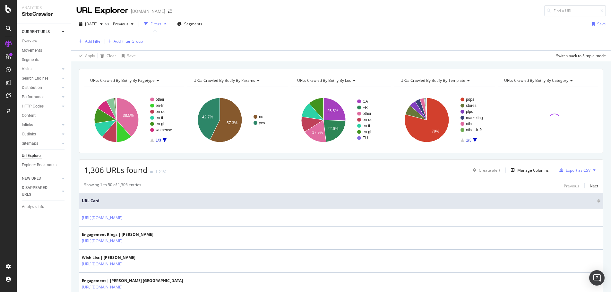
click at [93, 41] on div "Add Filter" at bounding box center [93, 40] width 17 height 5
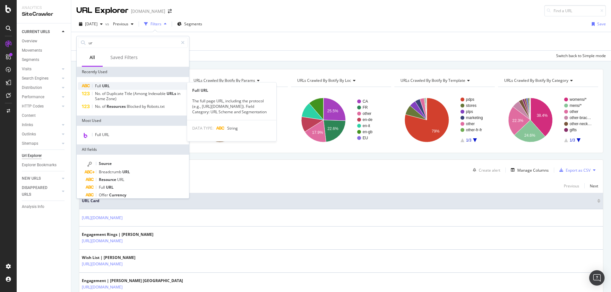
type input "ur"
click at [124, 88] on div "Full URL" at bounding box center [133, 86] width 110 height 8
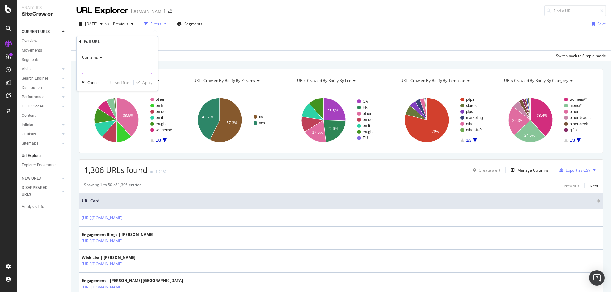
click at [125, 67] on input "text" at bounding box center [117, 69] width 70 height 10
type input "my-account"
click at [152, 81] on div "Apply" at bounding box center [147, 82] width 10 height 5
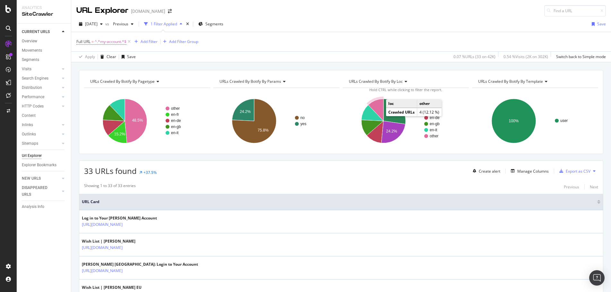
click at [376, 104] on icon "A chart." at bounding box center [375, 110] width 15 height 22
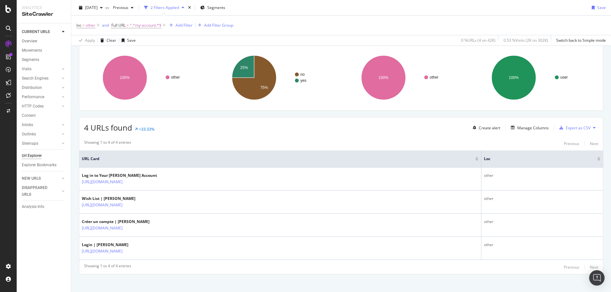
scroll to position [48, 0]
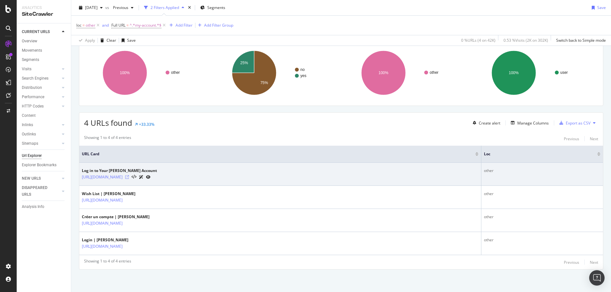
click at [129, 175] on icon at bounding box center [127, 177] width 4 height 4
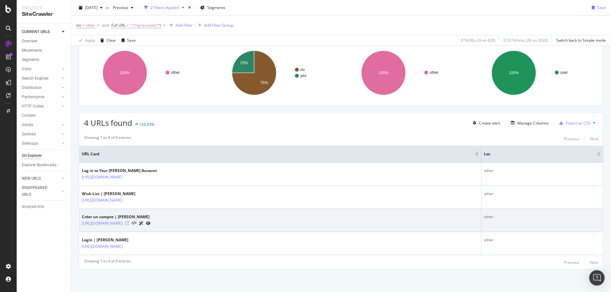
click at [129, 222] on icon at bounding box center [127, 223] width 4 height 4
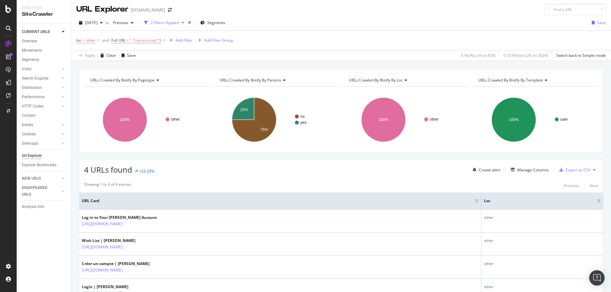
scroll to position [0, 0]
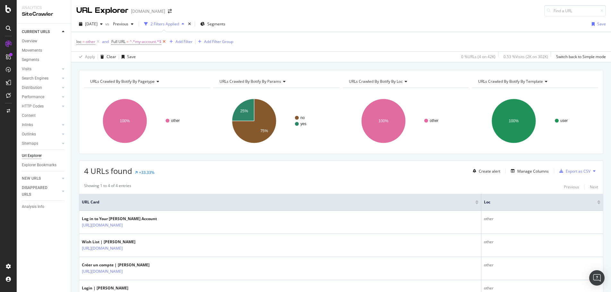
click at [165, 42] on icon at bounding box center [163, 41] width 5 height 6
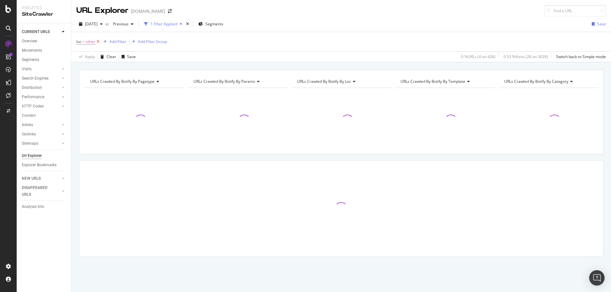
click at [99, 41] on icon at bounding box center [97, 41] width 5 height 6
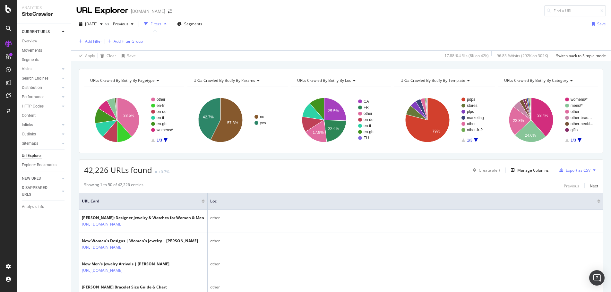
click at [249, 20] on div "2025 Aug. 19th vs Previous Filters Segments Save" at bounding box center [340, 25] width 539 height 13
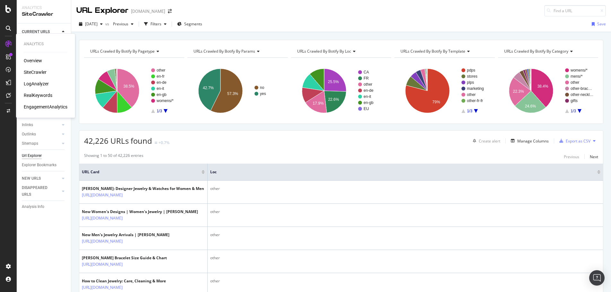
drag, startPoint x: 38, startPoint y: 82, endPoint x: 46, endPoint y: 82, distance: 7.4
click at [38, 82] on div "LogAnalyzer" at bounding box center [36, 83] width 25 height 6
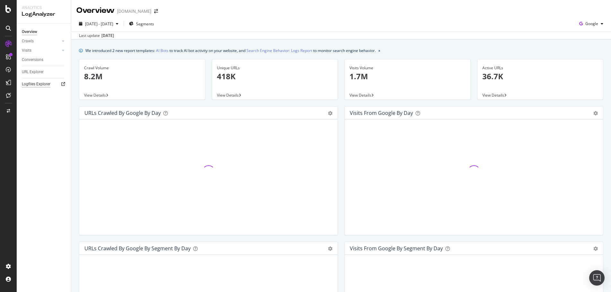
click at [43, 84] on div "Logfiles Explorer" at bounding box center [36, 84] width 29 height 7
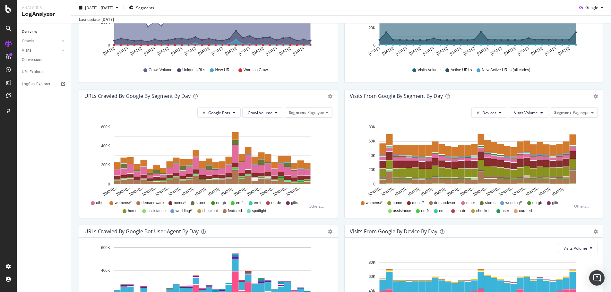
scroll to position [187, 0]
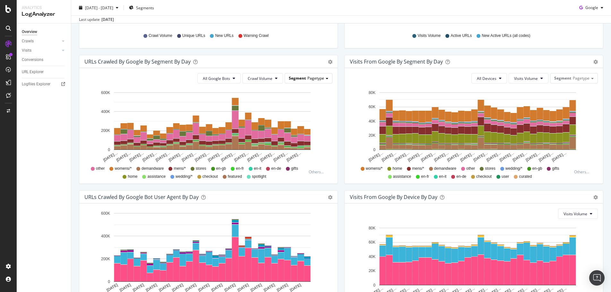
click at [326, 79] on span at bounding box center [327, 78] width 3 height 1
click at [296, 97] on div "Params" at bounding box center [303, 96] width 51 height 9
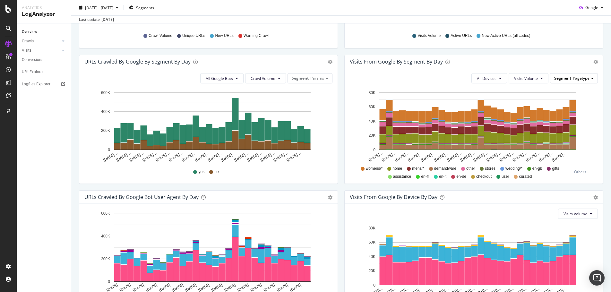
click at [586, 77] on div "Segment Pagetype" at bounding box center [573, 77] width 47 height 9
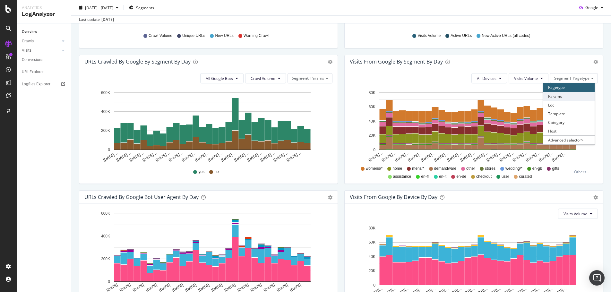
click at [568, 98] on div "Params" at bounding box center [568, 96] width 51 height 9
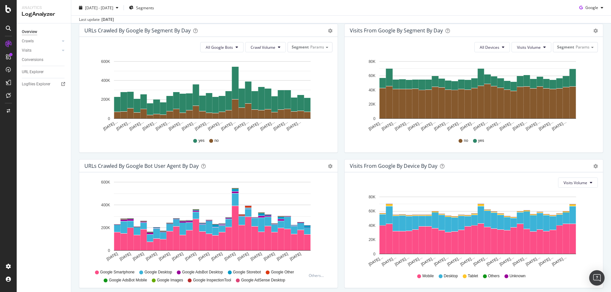
scroll to position [219, 0]
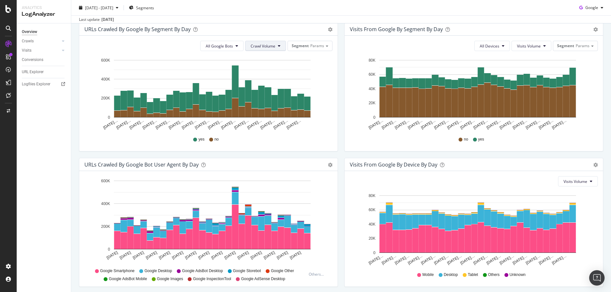
click at [278, 47] on icon at bounding box center [279, 46] width 3 height 4
click at [273, 71] on span "Unique URLs" at bounding box center [261, 71] width 25 height 6
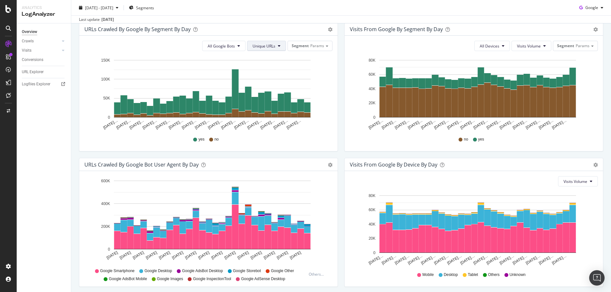
click at [280, 46] on button "Unique URLs" at bounding box center [266, 46] width 39 height 10
click at [267, 84] on span "New URLs" at bounding box center [262, 83] width 25 height 6
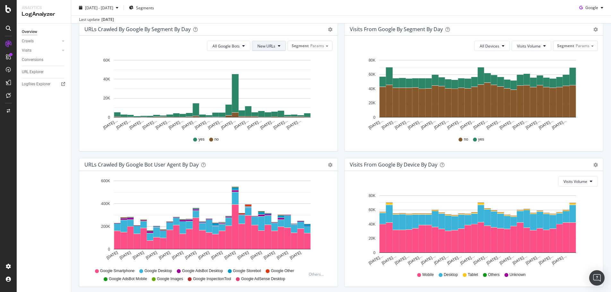
click at [272, 46] on span "New URLs" at bounding box center [266, 45] width 18 height 5
click at [280, 56] on span "Crawl Volume" at bounding box center [267, 59] width 25 height 6
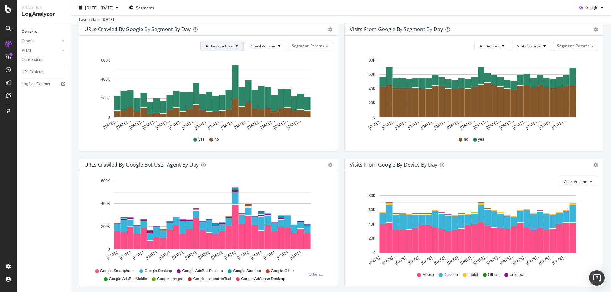
click at [229, 47] on span "All Google Bots" at bounding box center [219, 45] width 27 height 5
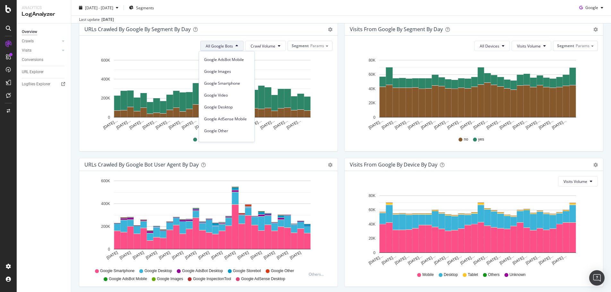
scroll to position [0, 0]
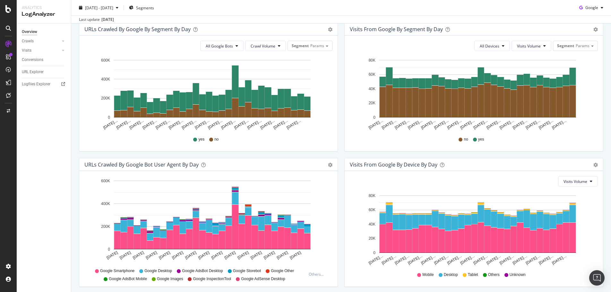
click at [344, 47] on div "All Devices Visits Volume Segment Params Hold CTRL while clicking to filter the…" at bounding box center [473, 93] width 258 height 115
click at [540, 48] on button "Visits Volume" at bounding box center [531, 46] width 40 height 10
click at [546, 70] on span "Active URLs" at bounding box center [536, 71] width 49 height 6
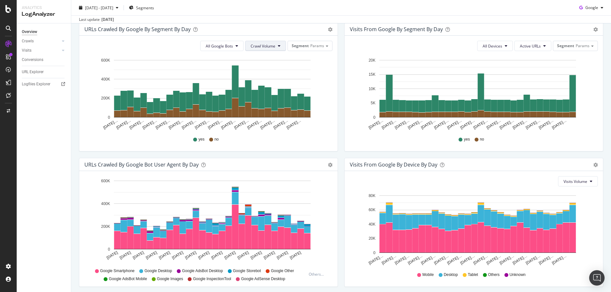
click at [274, 48] on button "Crawl Volume" at bounding box center [265, 46] width 41 height 10
click at [528, 47] on span "Active URLs" at bounding box center [530, 45] width 21 height 5
click at [545, 83] on span "New Active URLs (all codes)" at bounding box center [539, 83] width 49 height 6
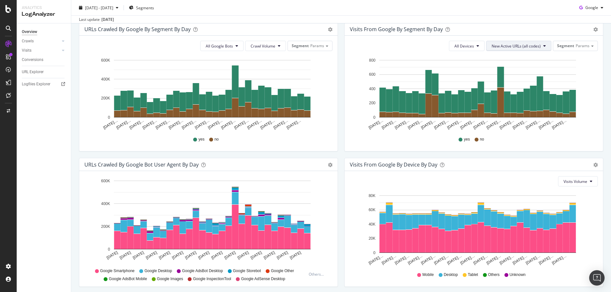
click at [529, 47] on span "New Active URLs (all codes)" at bounding box center [515, 45] width 49 height 5
click at [529, 59] on span "Visits Volume" at bounding box center [512, 59] width 50 height 6
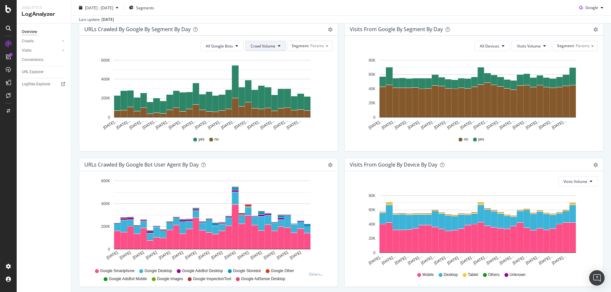
click at [278, 44] on icon at bounding box center [279, 46] width 3 height 4
click at [341, 53] on div "Visits from Google By Segment By Day Timeline (by Value) Table All Devices Visi…" at bounding box center [473, 89] width 265 height 135
click at [492, 47] on span "All Devices" at bounding box center [489, 45] width 20 height 5
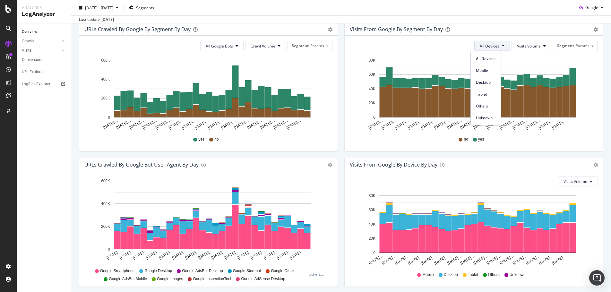
click at [600, 65] on div "Visits from Google By Segment By Day Timeline (by Value) Table All Devices Visi…" at bounding box center [473, 89] width 265 height 135
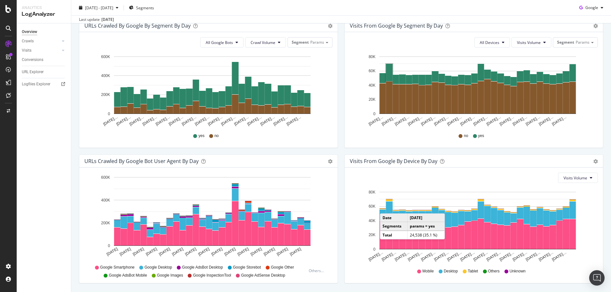
scroll to position [214, 0]
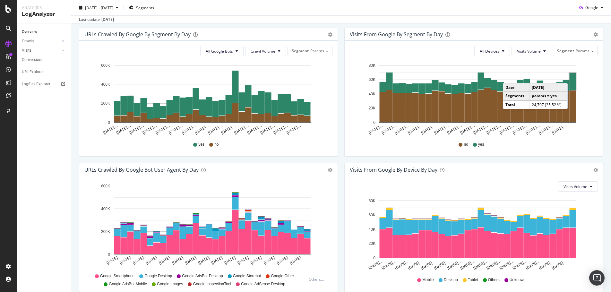
click at [569, 77] on rect "A chart." at bounding box center [572, 81] width 6 height 17
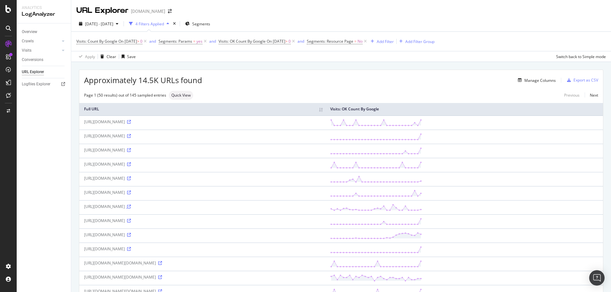
click at [131, 208] on icon at bounding box center [129, 207] width 4 height 4
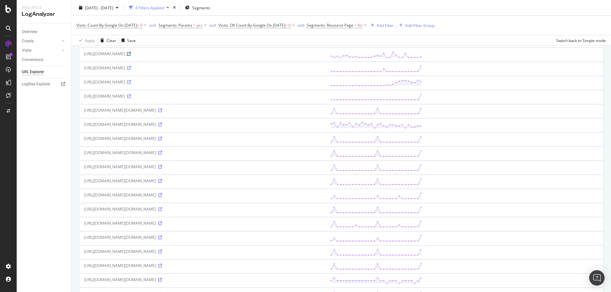
scroll to position [155, 0]
click at [162, 124] on icon at bounding box center [160, 123] width 4 height 4
click at [162, 139] on icon at bounding box center [160, 137] width 4 height 4
click at [377, 24] on div "button" at bounding box center [372, 25] width 9 height 4
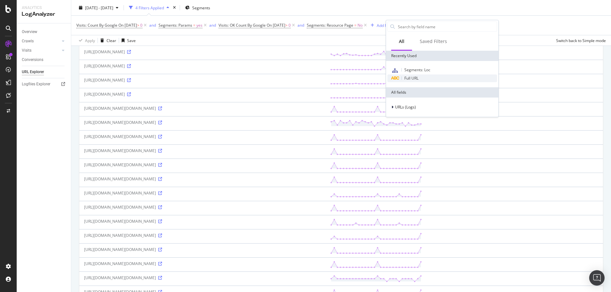
click at [418, 78] on span "Full URL" at bounding box center [411, 77] width 14 height 5
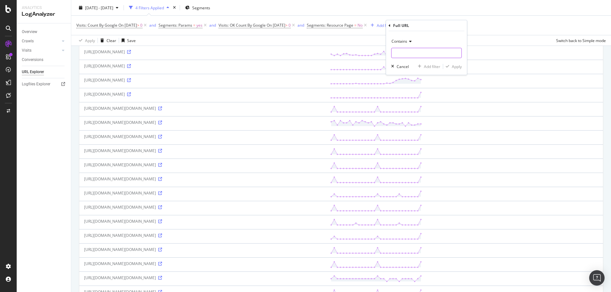
click at [415, 54] on input "text" at bounding box center [426, 53] width 70 height 10
click at [429, 55] on input "pid" at bounding box center [421, 53] width 61 height 10
type input "Product-Variation"
click at [453, 68] on div "Apply" at bounding box center [457, 66] width 10 height 5
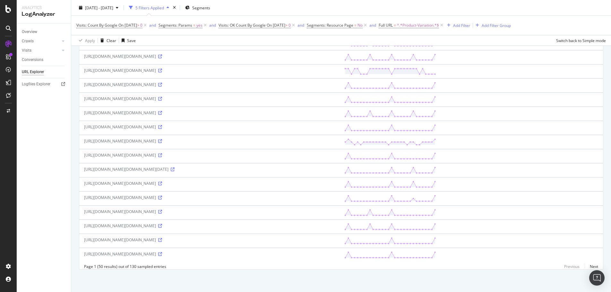
scroll to position [564, 0]
click at [162, 196] on icon at bounding box center [160, 198] width 4 height 4
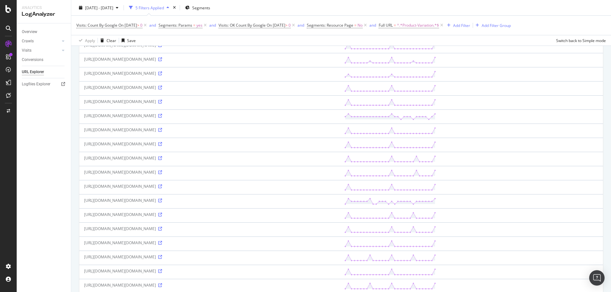
scroll to position [0, 0]
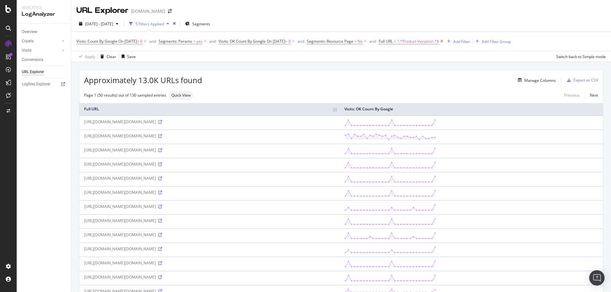
click at [444, 39] on icon at bounding box center [441, 41] width 5 height 6
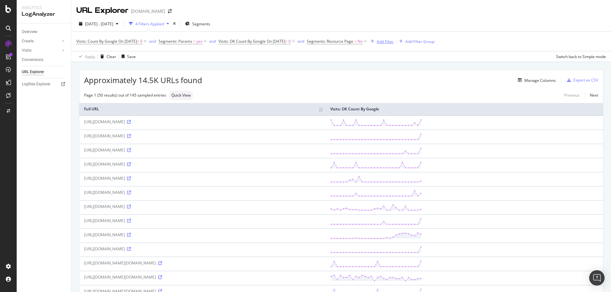
click at [394, 42] on div "Add Filter" at bounding box center [385, 41] width 17 height 5
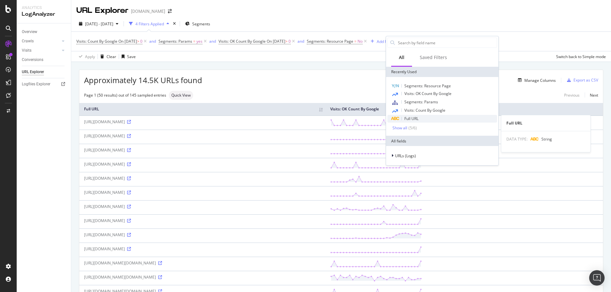
click at [437, 116] on div "Full URL" at bounding box center [442, 119] width 110 height 8
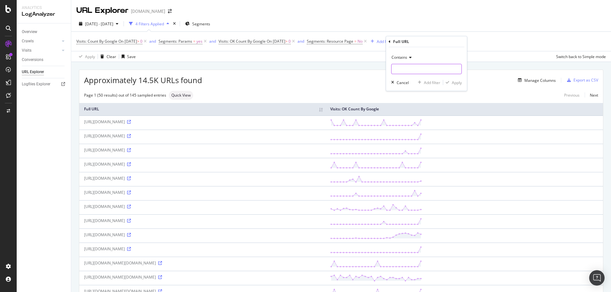
click at [436, 70] on input "text" at bounding box center [426, 69] width 70 height 10
type input "Product-Variation"
click at [453, 85] on div "Apply" at bounding box center [457, 82] width 10 height 5
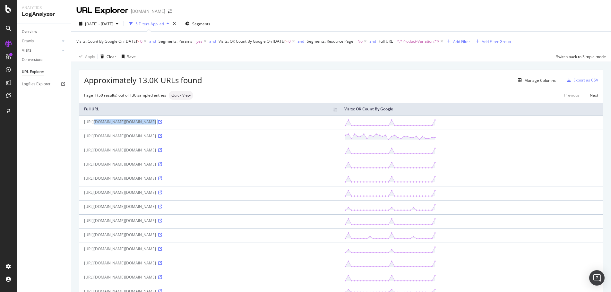
drag, startPoint x: 82, startPoint y: 122, endPoint x: 324, endPoint y: 124, distance: 241.8
click at [324, 124] on td "https://www.davidyurman.com/on/demandware.store/Sites-davidyurman-Site/en_US/Pr…" at bounding box center [209, 122] width 260 height 14
copy div "https://www.davidyurman.com/on/demandware.store/Sites-davidyurman-Site/en_US/Pr…"
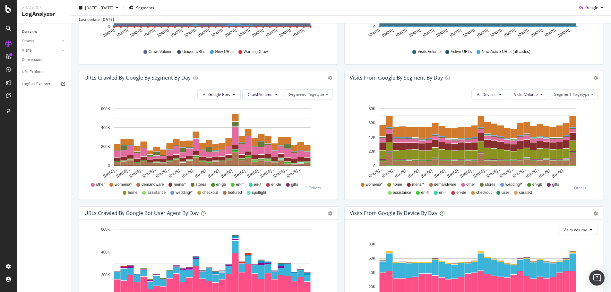
scroll to position [174, 0]
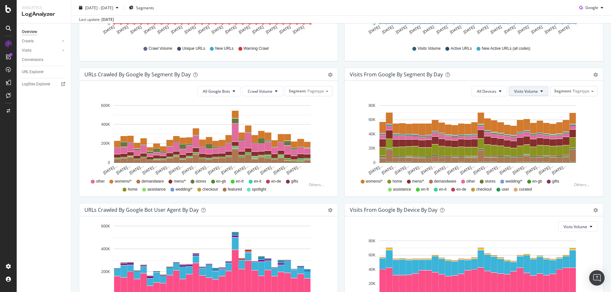
click at [540, 89] on icon at bounding box center [541, 91] width 3 height 4
click at [565, 89] on span "Segment" at bounding box center [562, 90] width 17 height 5
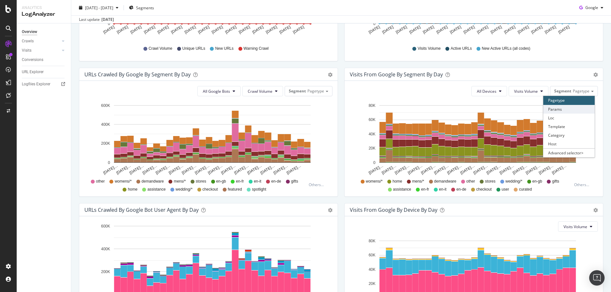
click at [578, 110] on div "Params" at bounding box center [568, 109] width 51 height 9
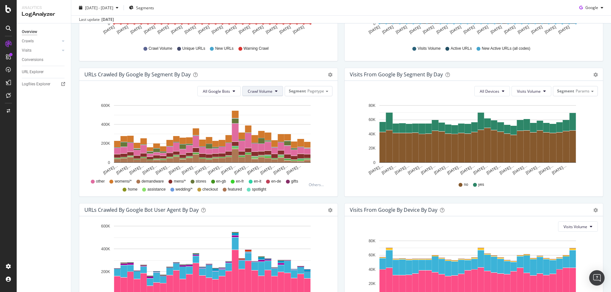
click at [272, 93] on button "Crawl Volume" at bounding box center [262, 91] width 41 height 10
click at [320, 92] on span "Pagetype" at bounding box center [315, 90] width 17 height 5
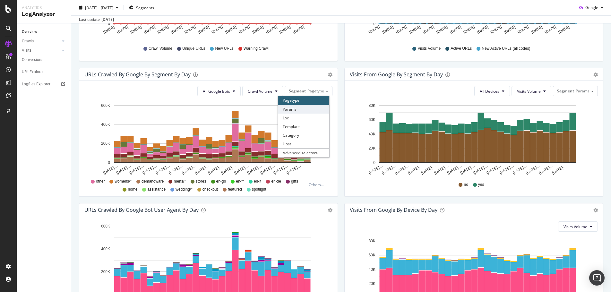
click at [315, 110] on div "Params" at bounding box center [303, 109] width 51 height 9
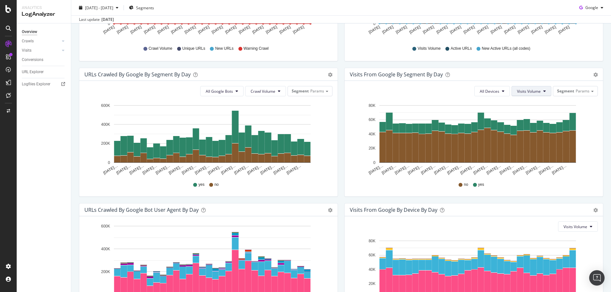
click at [531, 91] on span "Visits Volume" at bounding box center [529, 91] width 24 height 5
click at [527, 114] on span "Active URLs" at bounding box center [536, 116] width 49 height 6
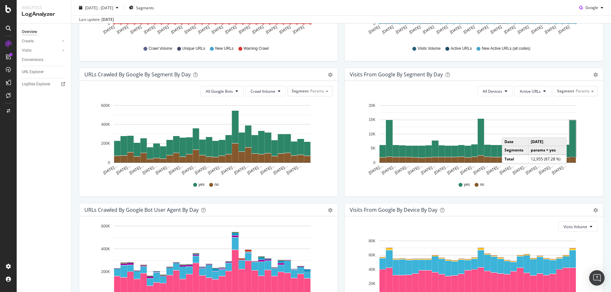
click at [569, 131] on rect "A chart." at bounding box center [572, 138] width 6 height 37
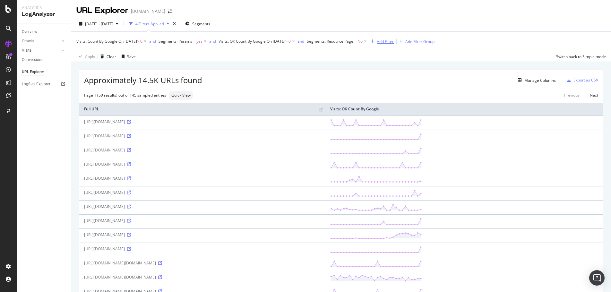
click at [394, 43] on div "Add Filter" at bounding box center [385, 41] width 17 height 5
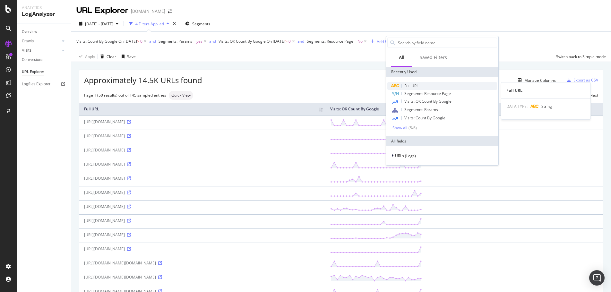
click at [411, 87] on span "Full URL" at bounding box center [411, 85] width 14 height 5
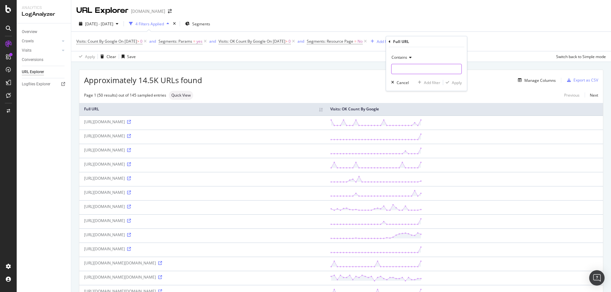
click at [413, 67] on input "text" at bounding box center [426, 69] width 70 height 10
type input "Product-Variation"
click at [459, 83] on div "Apply" at bounding box center [457, 82] width 10 height 5
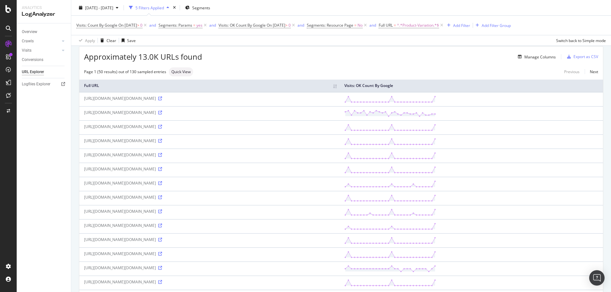
scroll to position [6, 0]
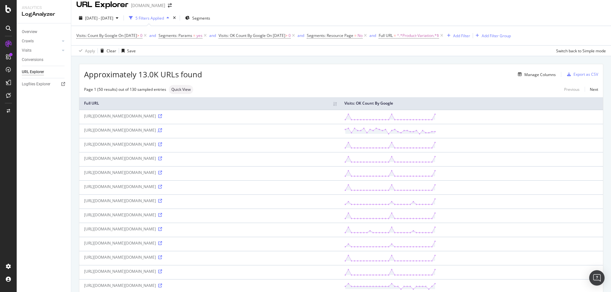
click at [162, 129] on icon at bounding box center [160, 130] width 4 height 4
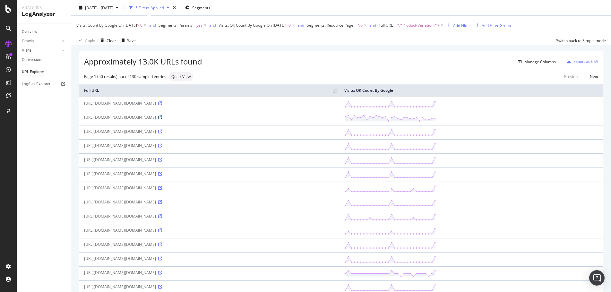
scroll to position [0, 0]
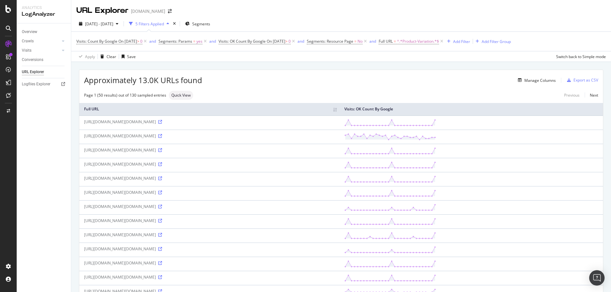
drag, startPoint x: 83, startPoint y: 120, endPoint x: 322, endPoint y: 126, distance: 239.3
click at [322, 126] on td "https://www.davidyurman.com/on/demandware.store/Sites-davidyurman-Site/en_US/Pr…" at bounding box center [209, 122] width 260 height 14
drag, startPoint x: 279, startPoint y: 136, endPoint x: 334, endPoint y: 137, distance: 54.8
click at [334, 137] on div "https://www.davidyurman.com/on/demandware.store/Sites-davidyurman-Site/en_US/Pr…" at bounding box center [209, 135] width 250 height 5
copy div "2025contenthubamuletsstory2"
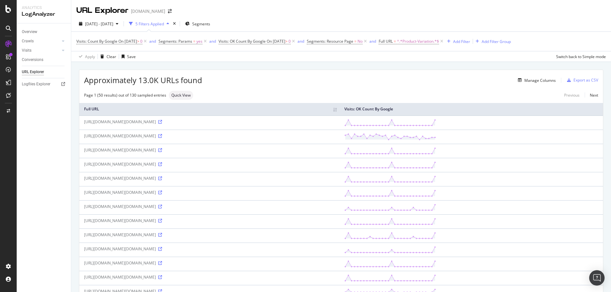
drag, startPoint x: 83, startPoint y: 134, endPoint x: 334, endPoint y: 139, distance: 251.5
click at [334, 139] on td "https://www.davidyurman.com/on/demandware.store/Sites-davidyurman-Site/en_US/Pr…" at bounding box center [209, 137] width 260 height 14
copy div "https://www.davidyurman.com/on/demandware.store/Sites-davidyurman-Site/en_US/Pr…"
click at [277, 79] on div "Manage Columns" at bounding box center [378, 80] width 353 height 8
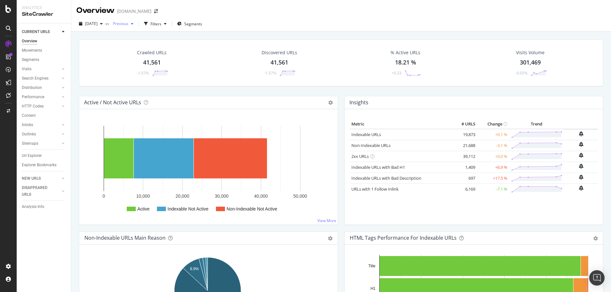
click at [133, 23] on icon "button" at bounding box center [132, 24] width 3 height 4
drag, startPoint x: 196, startPoint y: 38, endPoint x: 196, endPoint y: 44, distance: 5.1
click at [196, 44] on div "Last 5 Crawls [DATE] 41.6K URLs [DATE] 42.2K URLs [DATE] 41.9K URLs [DATE] 41.9…" at bounding box center [158, 59] width 77 height 61
click at [156, 72] on div "[DATE]" at bounding box center [141, 73] width 33 height 6
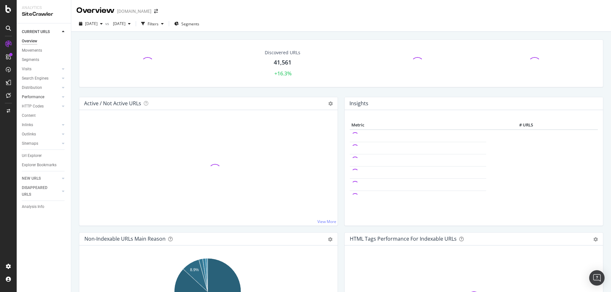
click at [56, 99] on div at bounding box center [57, 97] width 6 height 6
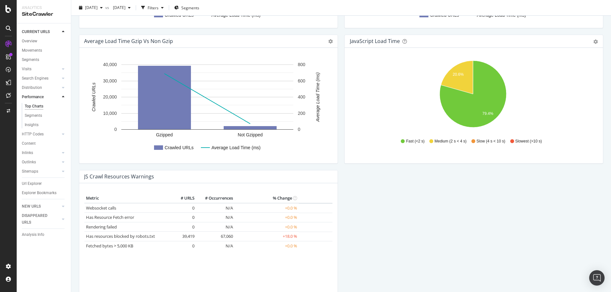
scroll to position [481, 0]
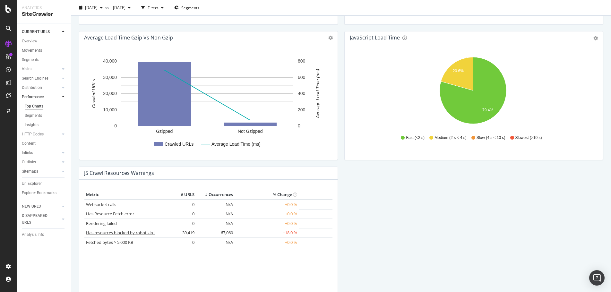
click at [133, 232] on link "Has resources blocked by robots.txt" at bounding box center [120, 233] width 69 height 6
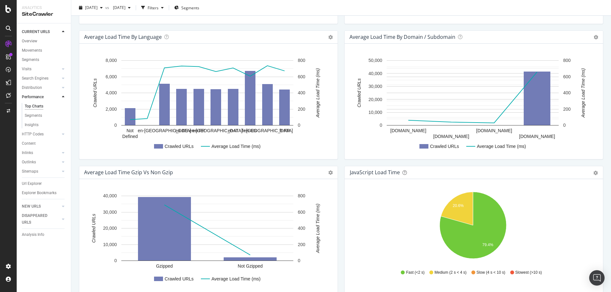
scroll to position [351, 0]
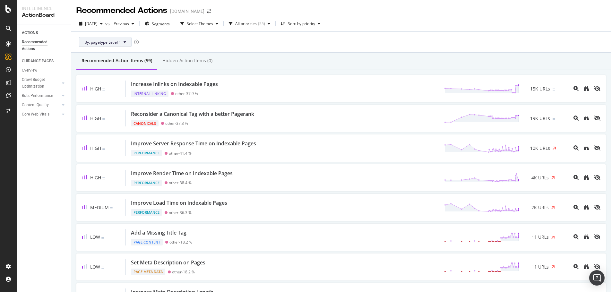
click at [120, 38] on button "By: pagetype Level 1" at bounding box center [105, 42] width 53 height 10
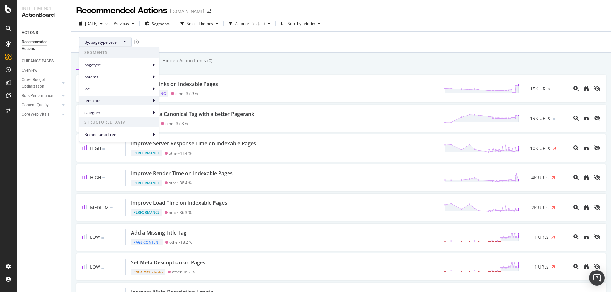
click at [124, 99] on span "template" at bounding box center [117, 101] width 67 height 6
click at [180, 107] on div "template Level 1" at bounding box center [182, 103] width 40 height 9
